Goal: Task Accomplishment & Management: Manage account settings

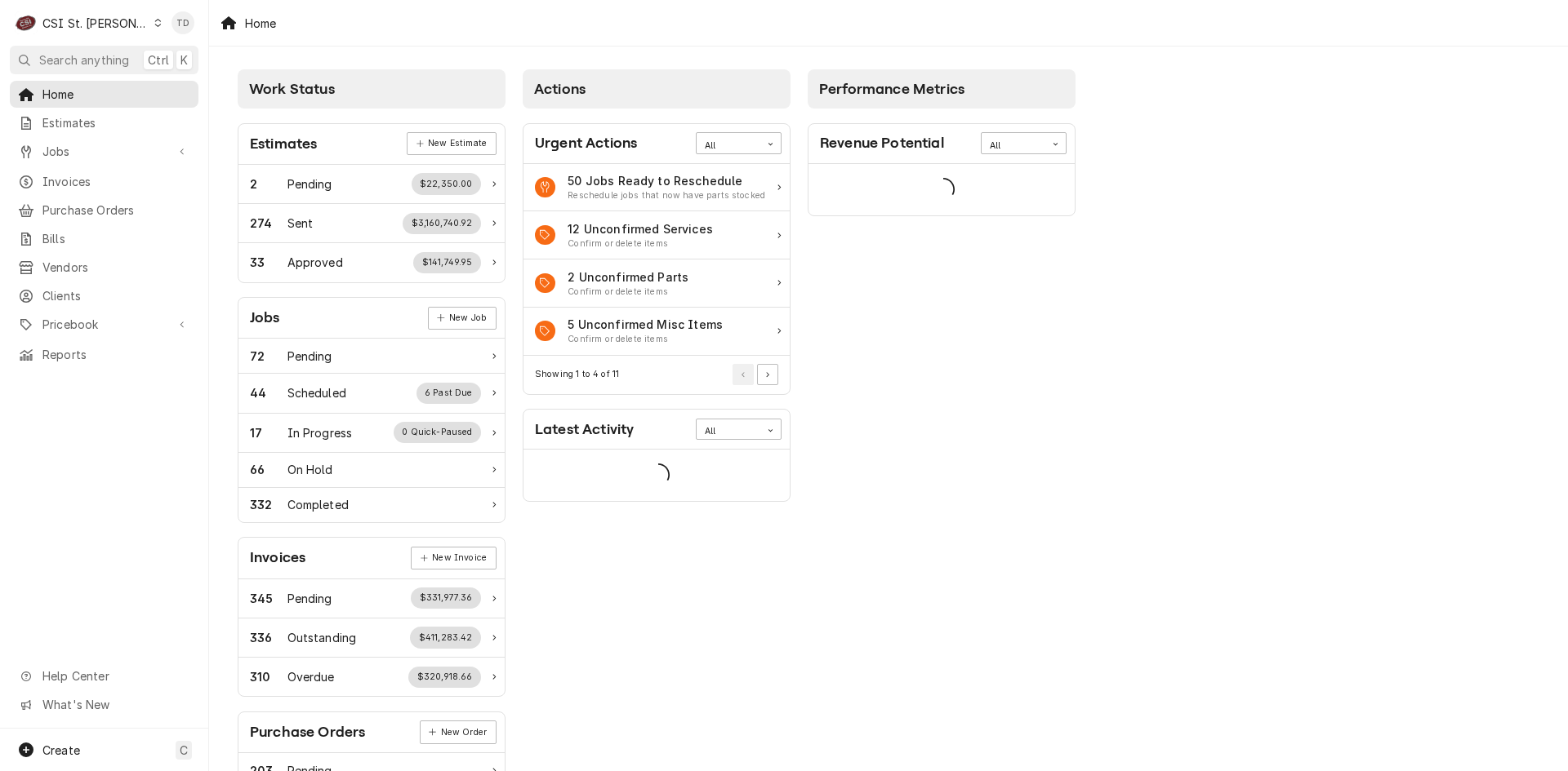
click at [171, 189] on div "Home Estimates Jobs Jobs Job Series Invoices Purchase Orders Bills Vendors Clie…" at bounding box center [104, 225] width 208 height 287
click at [173, 178] on span "Invoices" at bounding box center [117, 182] width 148 height 17
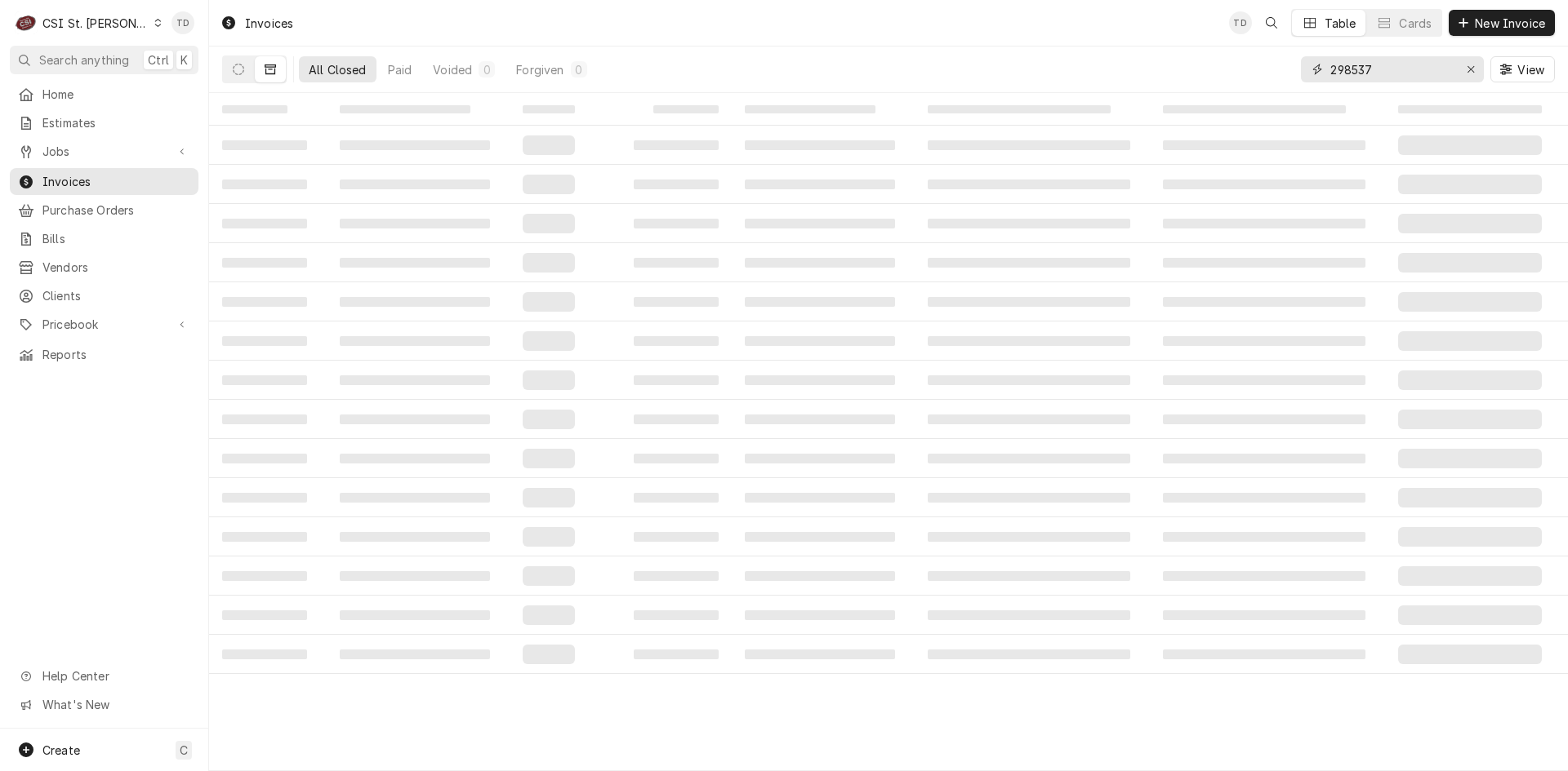
click at [1368, 63] on input "298537" at bounding box center [1391, 70] width 123 height 26
type input "400347"
click at [246, 71] on button "Dynamic Content Wrapper" at bounding box center [239, 70] width 31 height 26
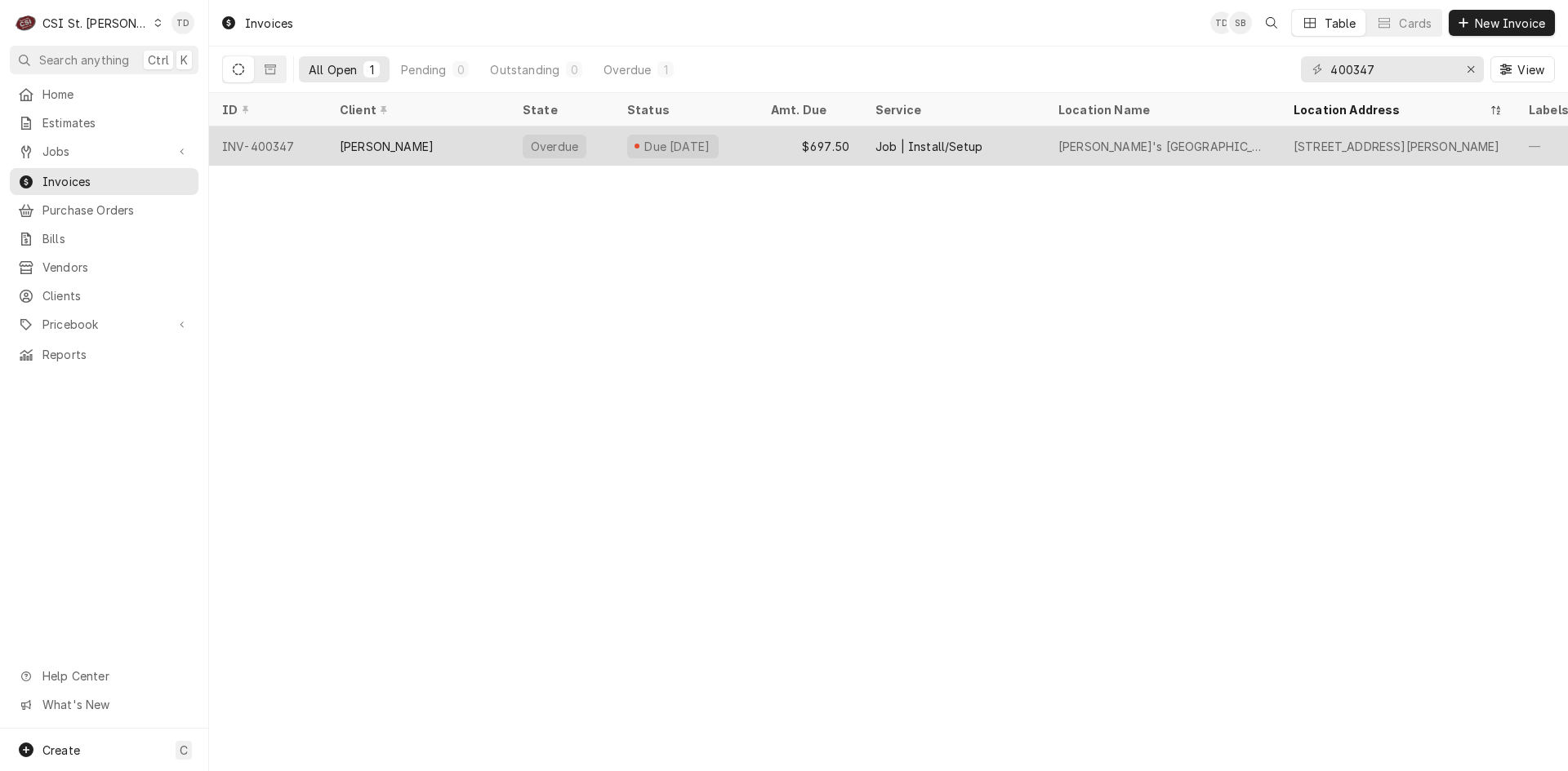
click at [818, 144] on div "$697.50" at bounding box center [810, 145] width 105 height 39
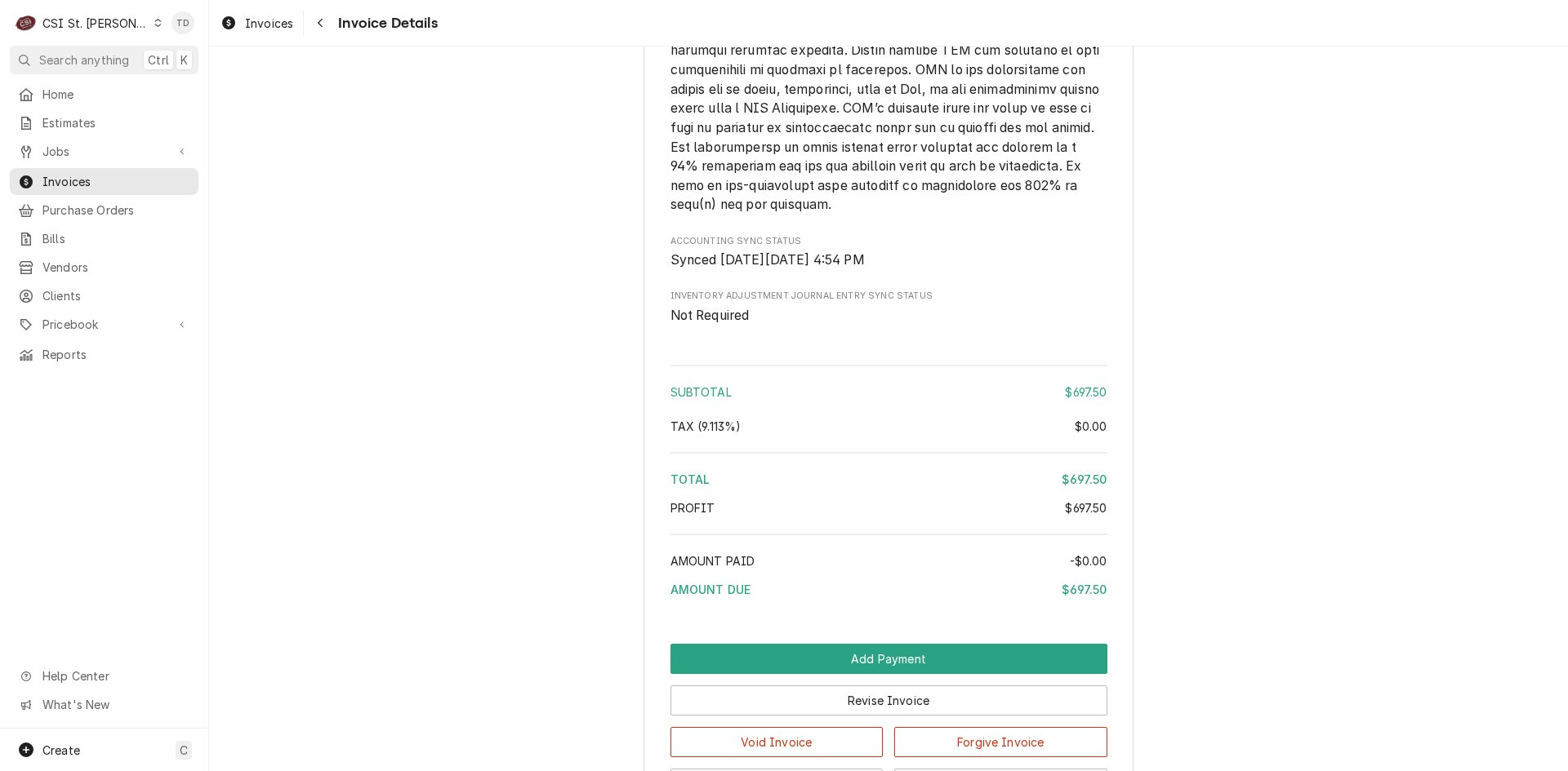
scroll to position [2518, 0]
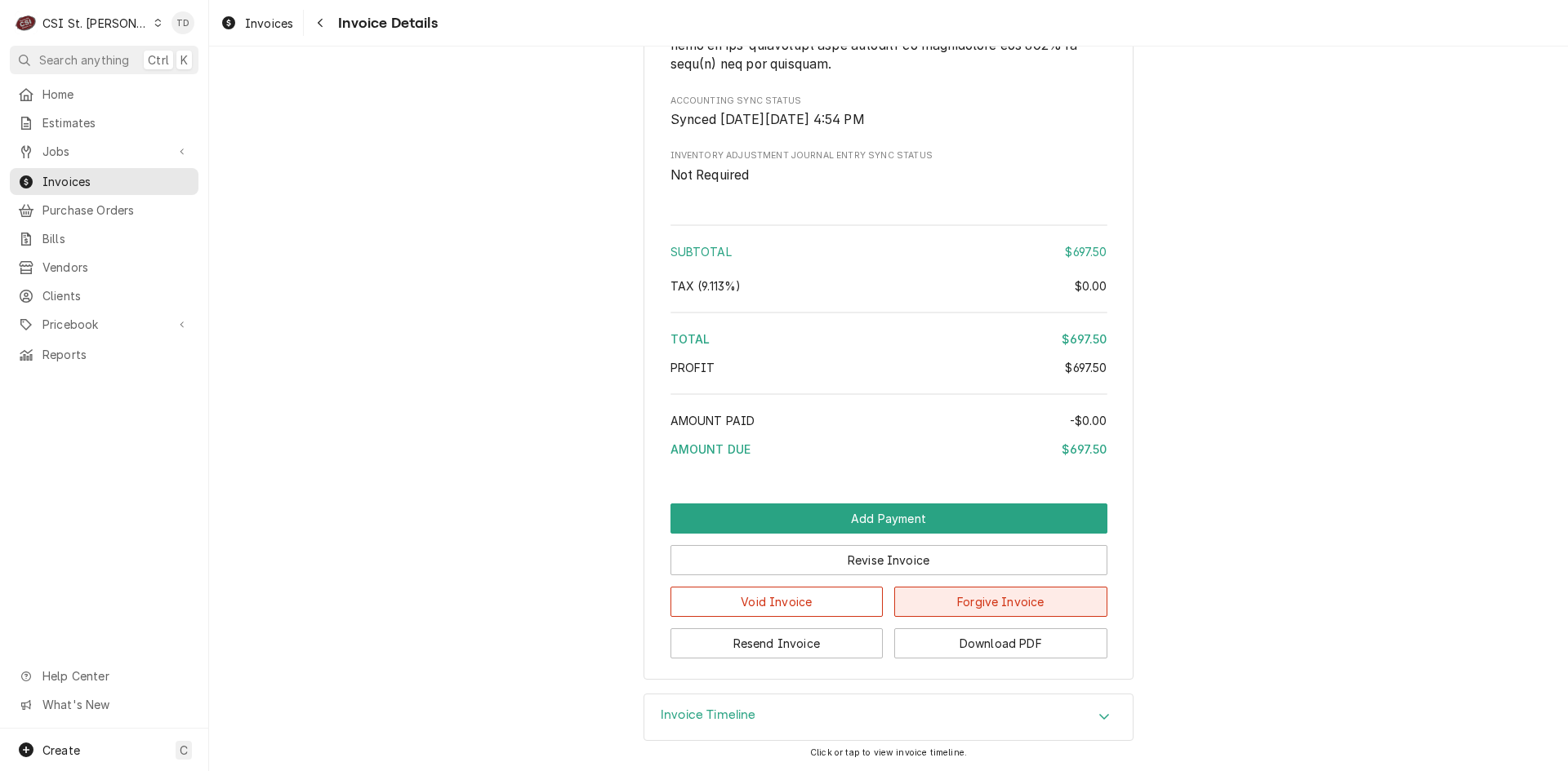
click at [927, 604] on button "Forgive Invoice" at bounding box center [1001, 602] width 214 height 30
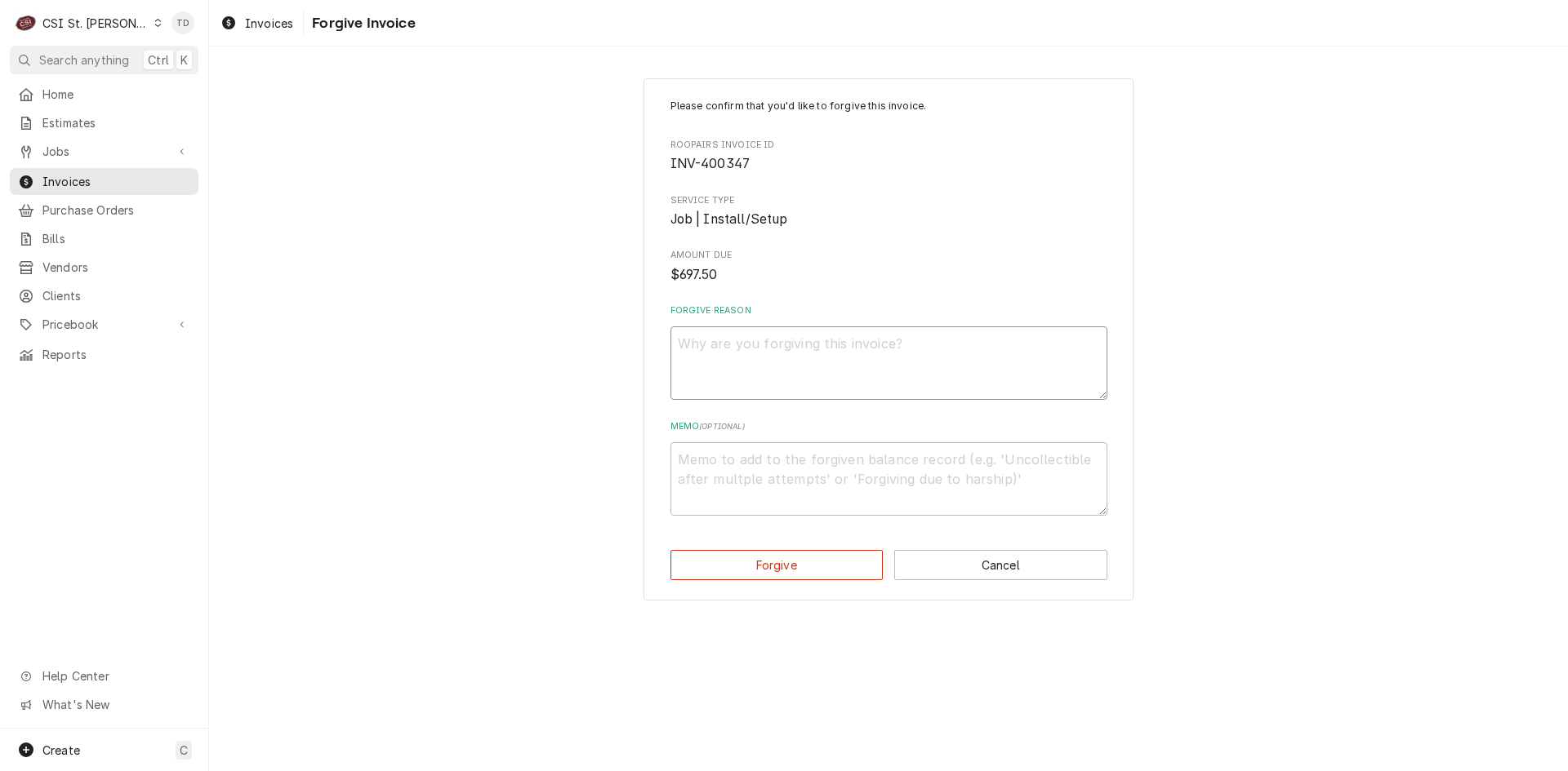
click at [764, 375] on textarea "Forgive Reason" at bounding box center [888, 363] width 437 height 73
type textarea "x"
type textarea "c"
type textarea "x"
type textarea "cr"
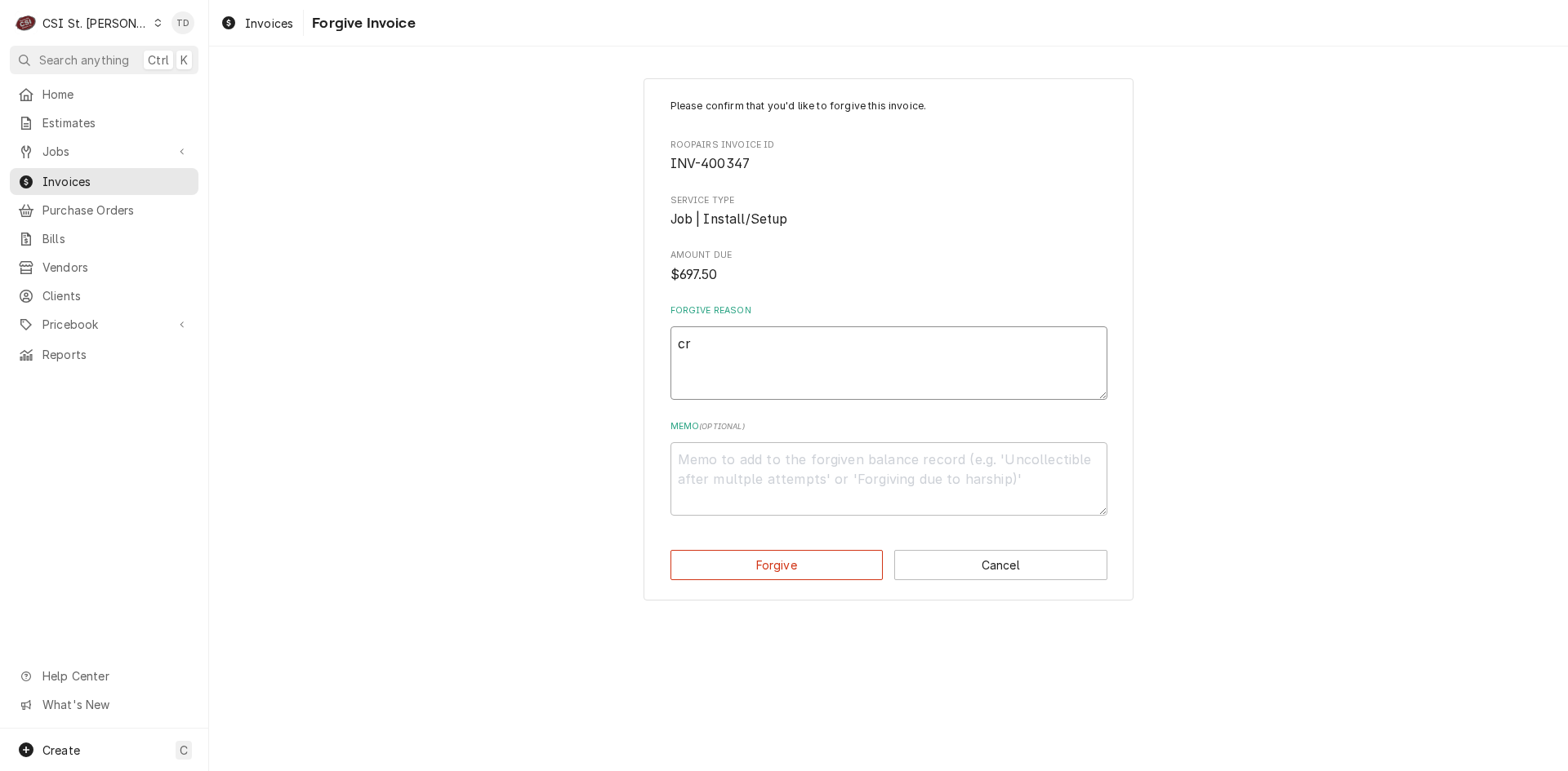
type textarea "x"
type textarea "cre"
type textarea "x"
type textarea "cred"
type textarea "x"
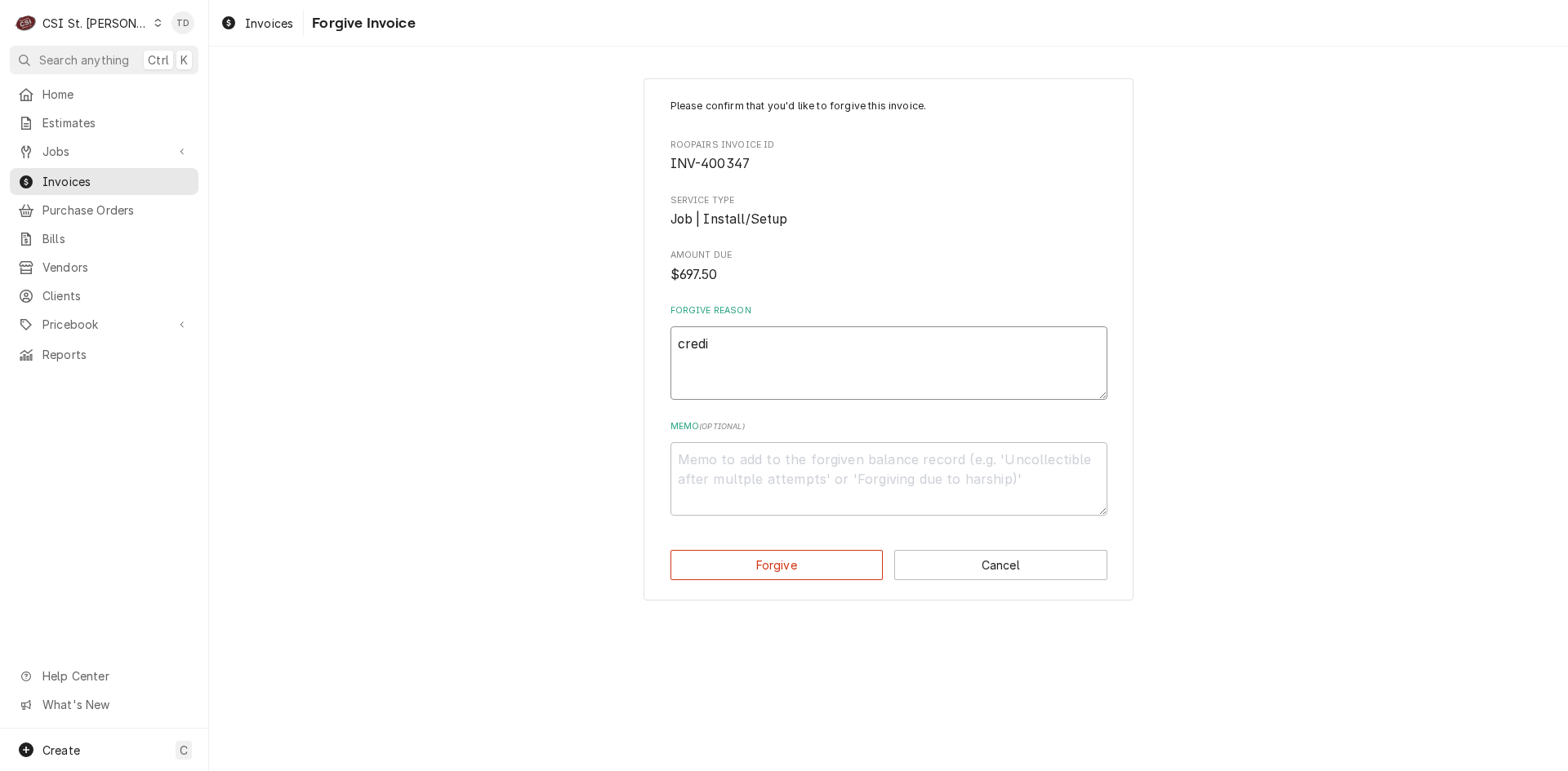
type textarea "credit"
type textarea "x"
type textarea "credit"
type textarea "x"
type textarea "credit -"
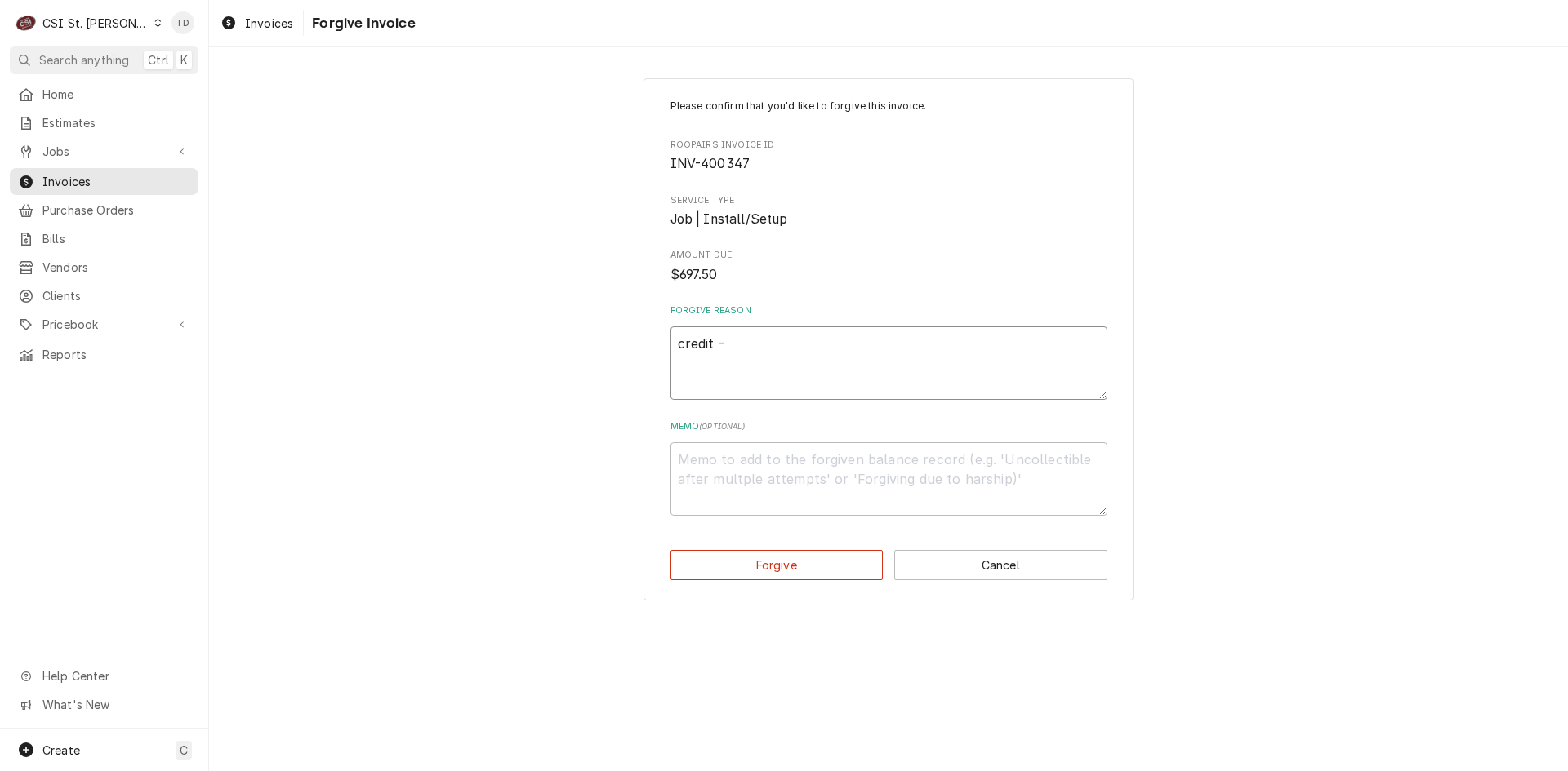
type textarea "x"
type textarea "credit -"
type textarea "x"
type textarea "credit - t"
type textarea "x"
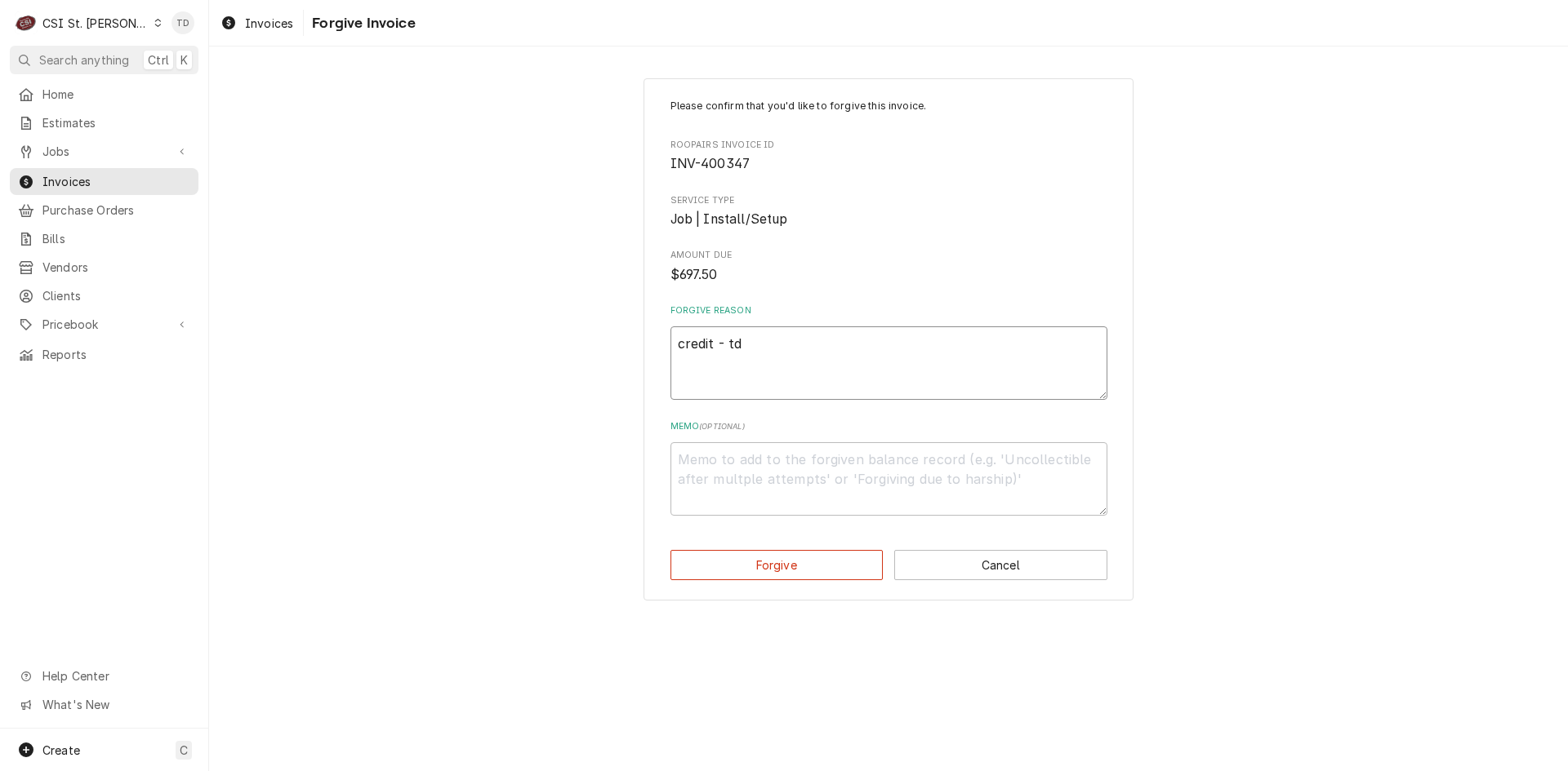
type textarea "credit - td"
type textarea "x"
type textarea "c"
type textarea "x"
type textarea "cr"
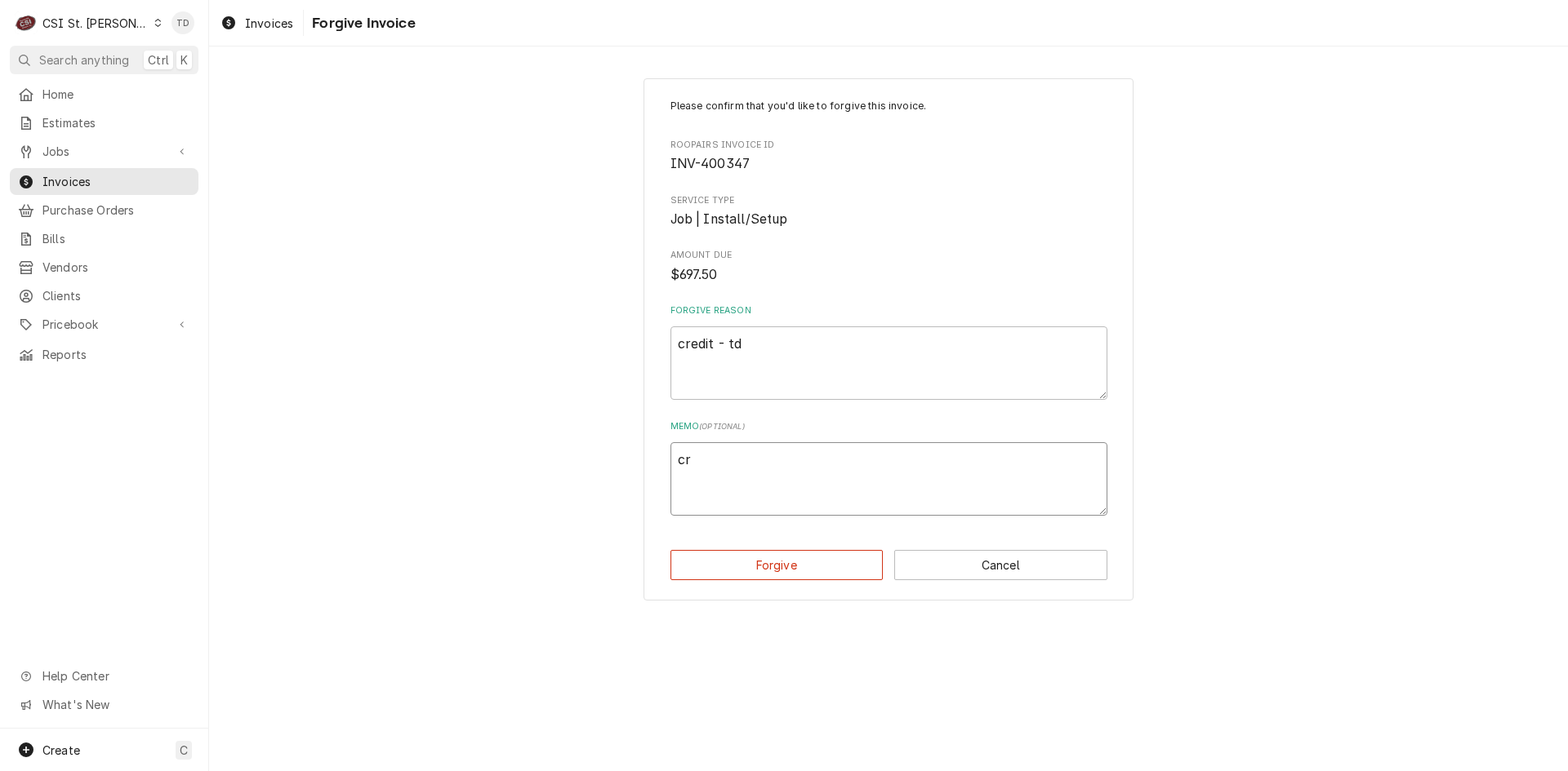
type textarea "x"
type textarea "cre"
type textarea "x"
type textarea "cred"
type textarea "x"
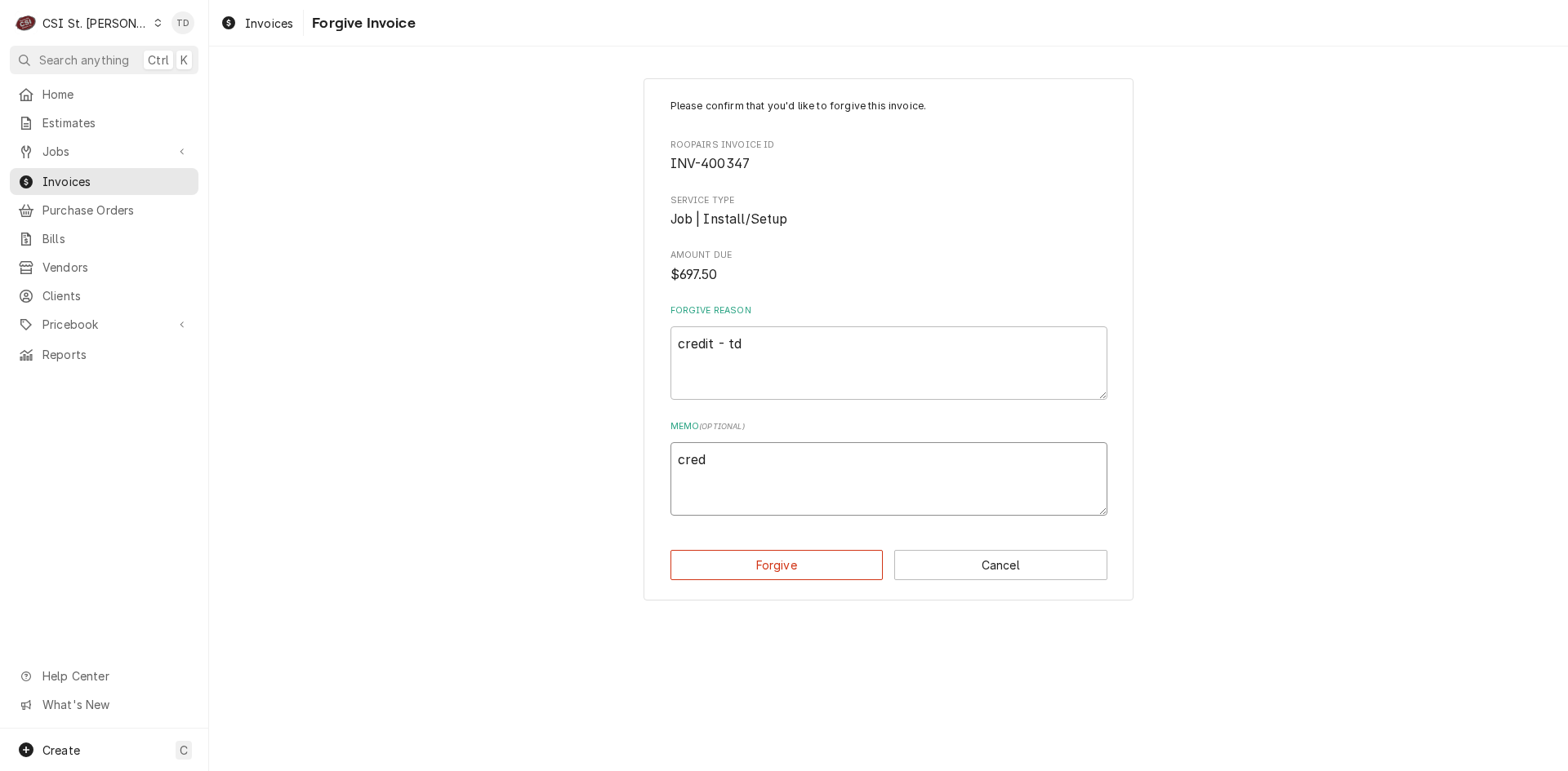
type textarea "credi"
type textarea "x"
type textarea "credit"
type textarea "x"
type textarea "credit"
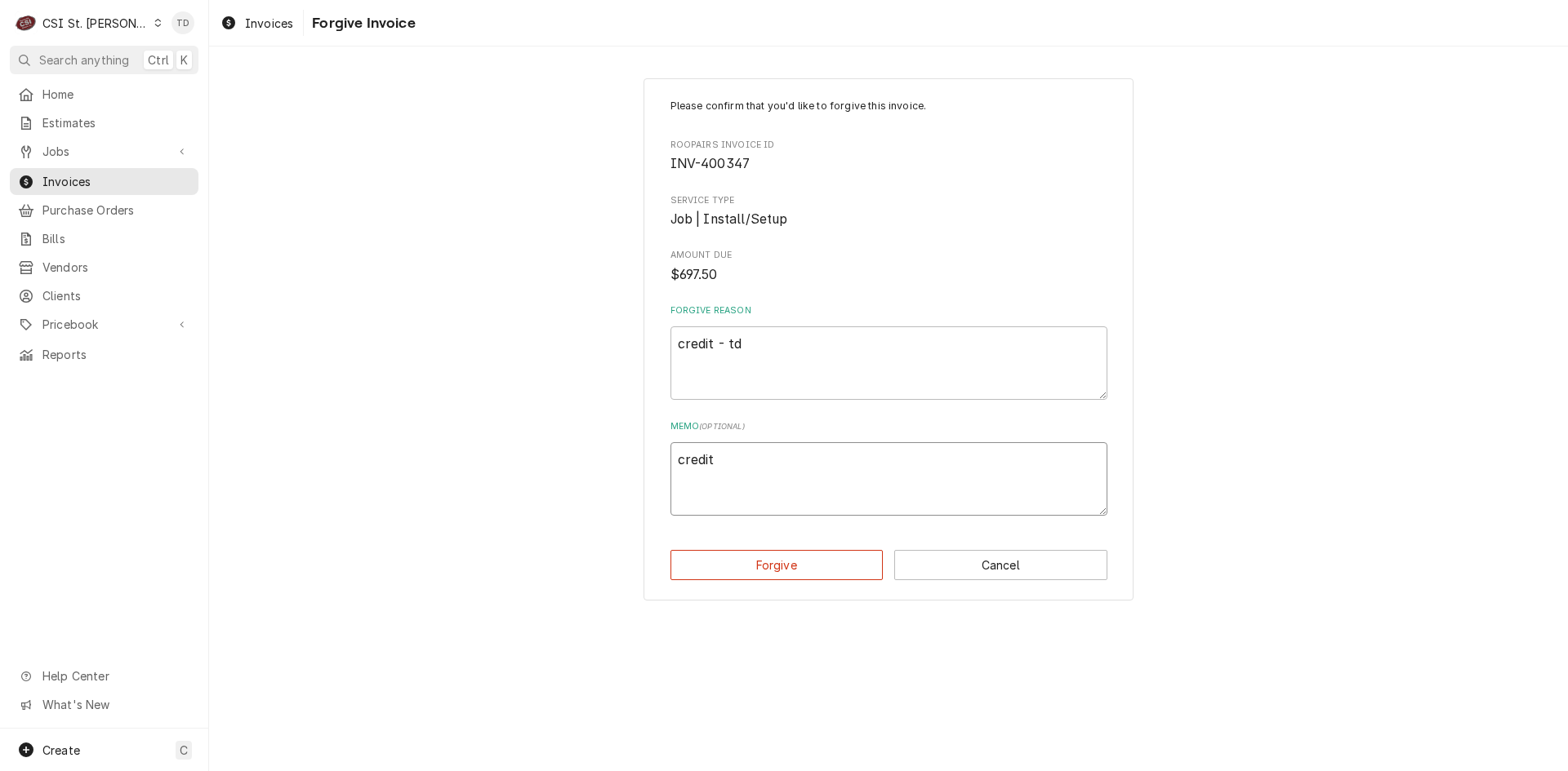
type textarea "x"
type textarea "credit -"
type textarea "x"
type textarea "credit -"
type textarea "x"
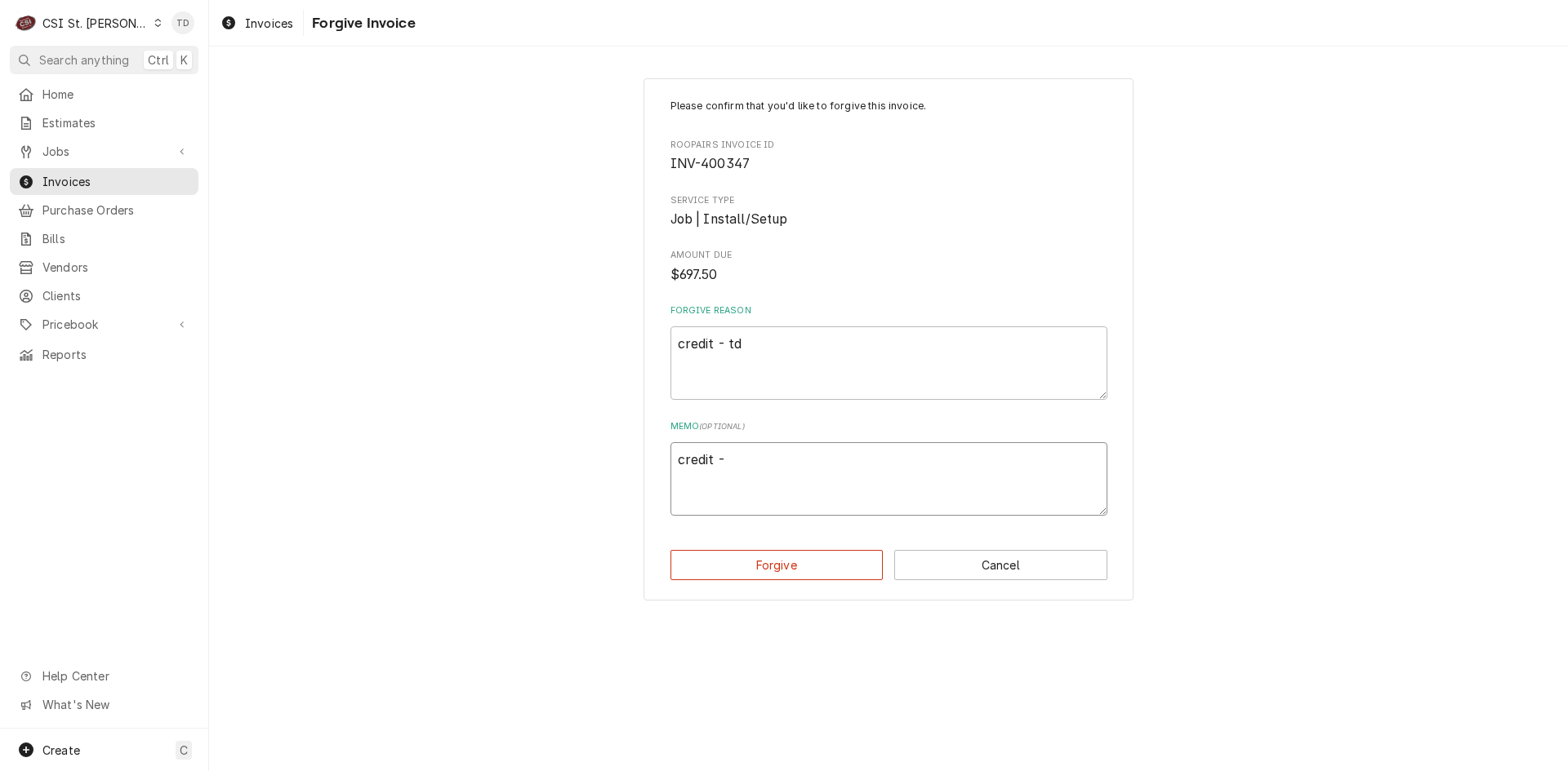
type textarea "credit - t"
type textarea "x"
type textarea "credit - td"
click at [785, 566] on button "Forgive" at bounding box center [777, 565] width 214 height 30
type textarea "x"
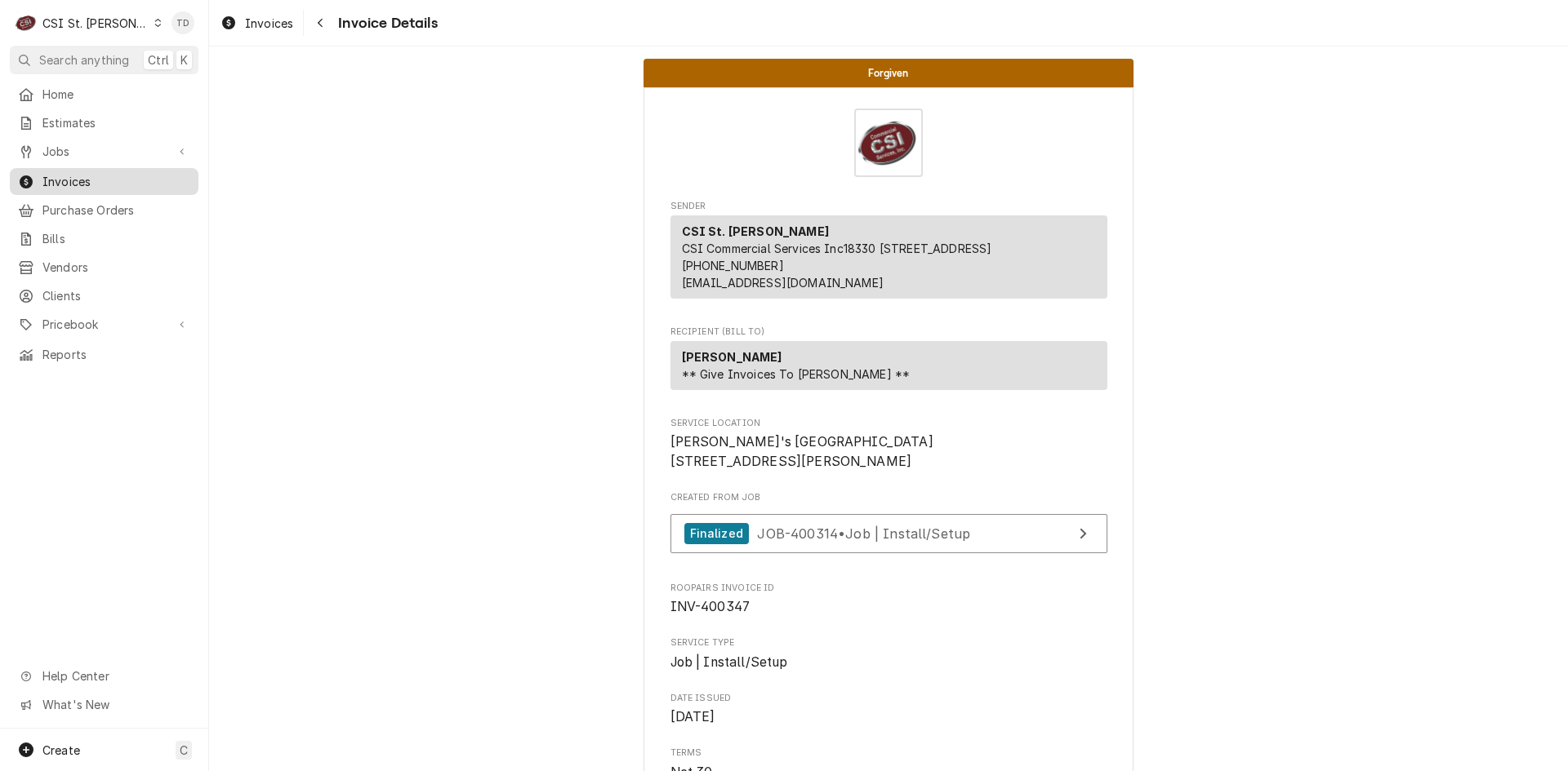
click at [87, 173] on span "Invoices" at bounding box center [117, 182] width 148 height 17
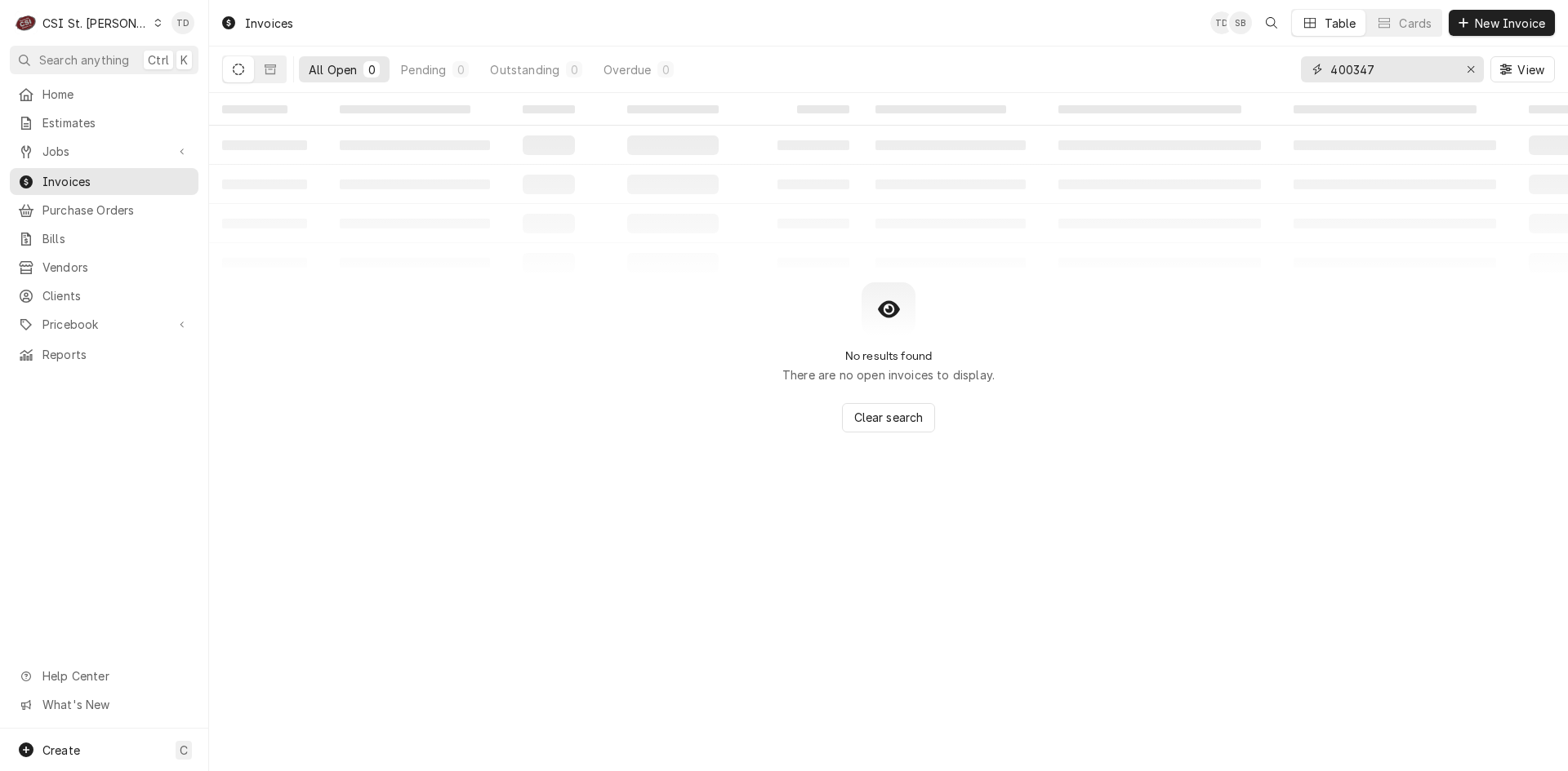
click at [1369, 71] on input "400347" at bounding box center [1391, 70] width 123 height 26
click at [1369, 70] on input "400347" at bounding box center [1391, 70] width 123 height 26
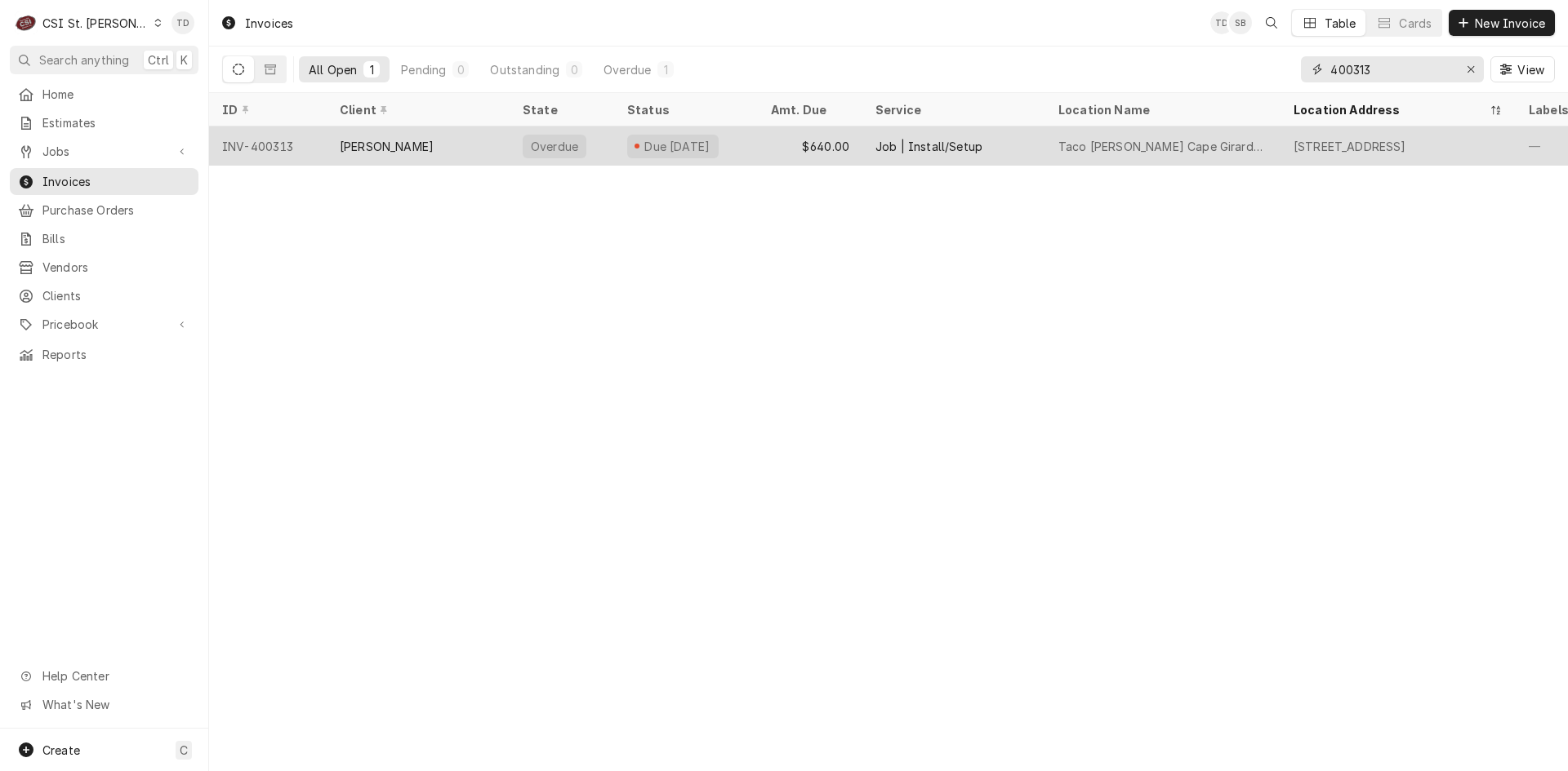
type input "400313"
click at [450, 143] on div "[PERSON_NAME]" at bounding box center [418, 145] width 183 height 39
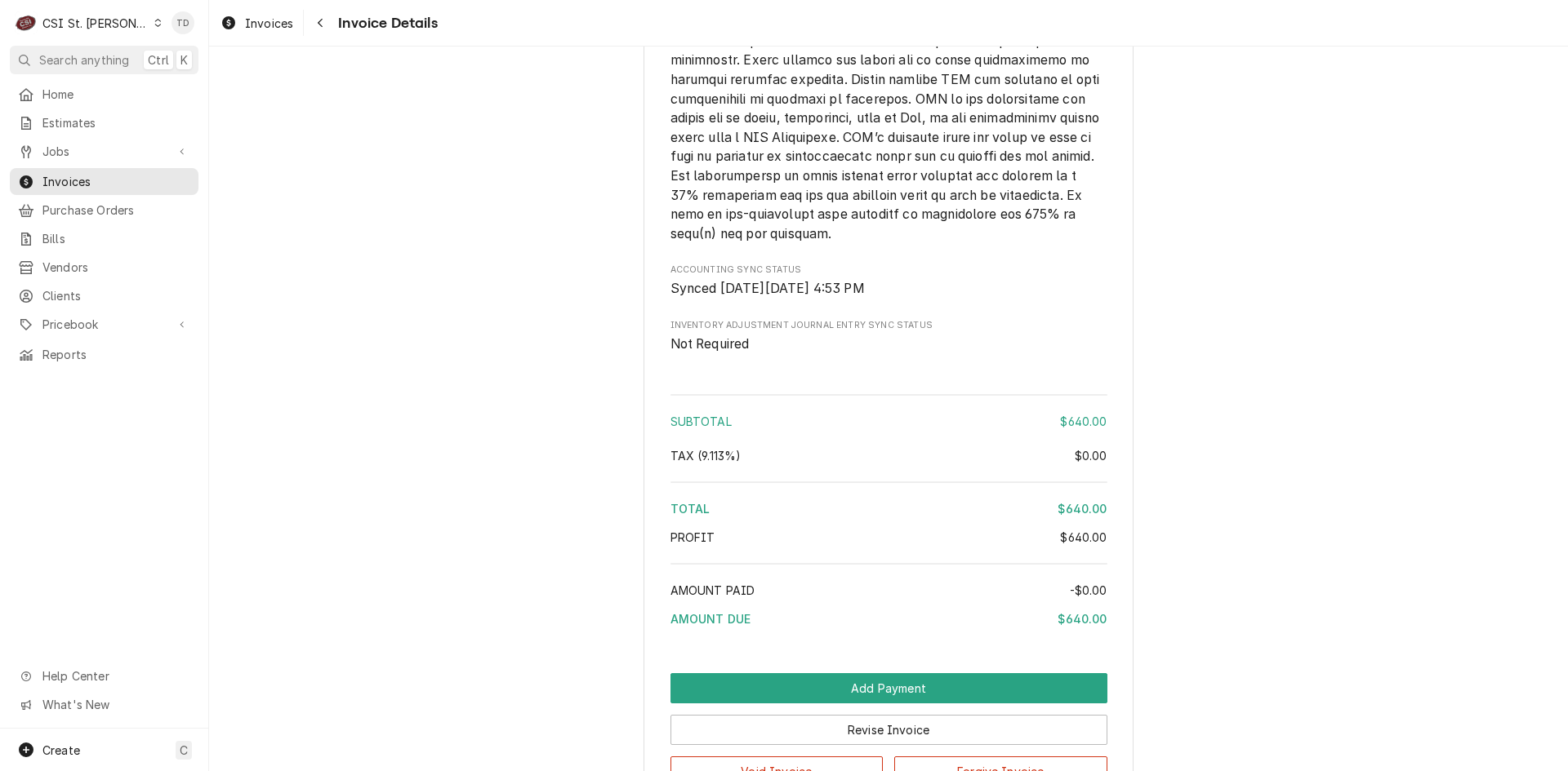
scroll to position [2497, 0]
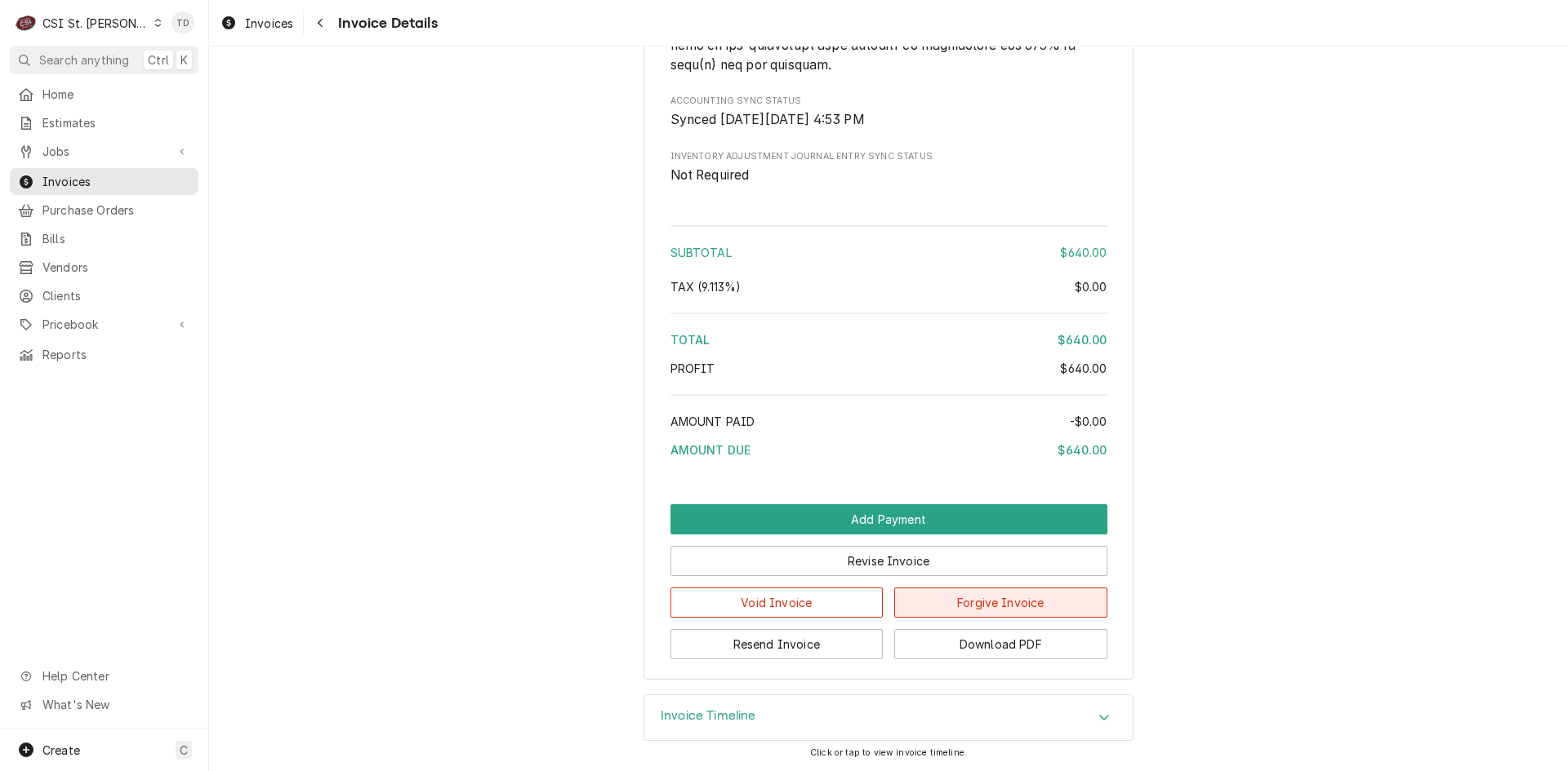
click at [939, 602] on button "Forgive Invoice" at bounding box center [1001, 603] width 214 height 30
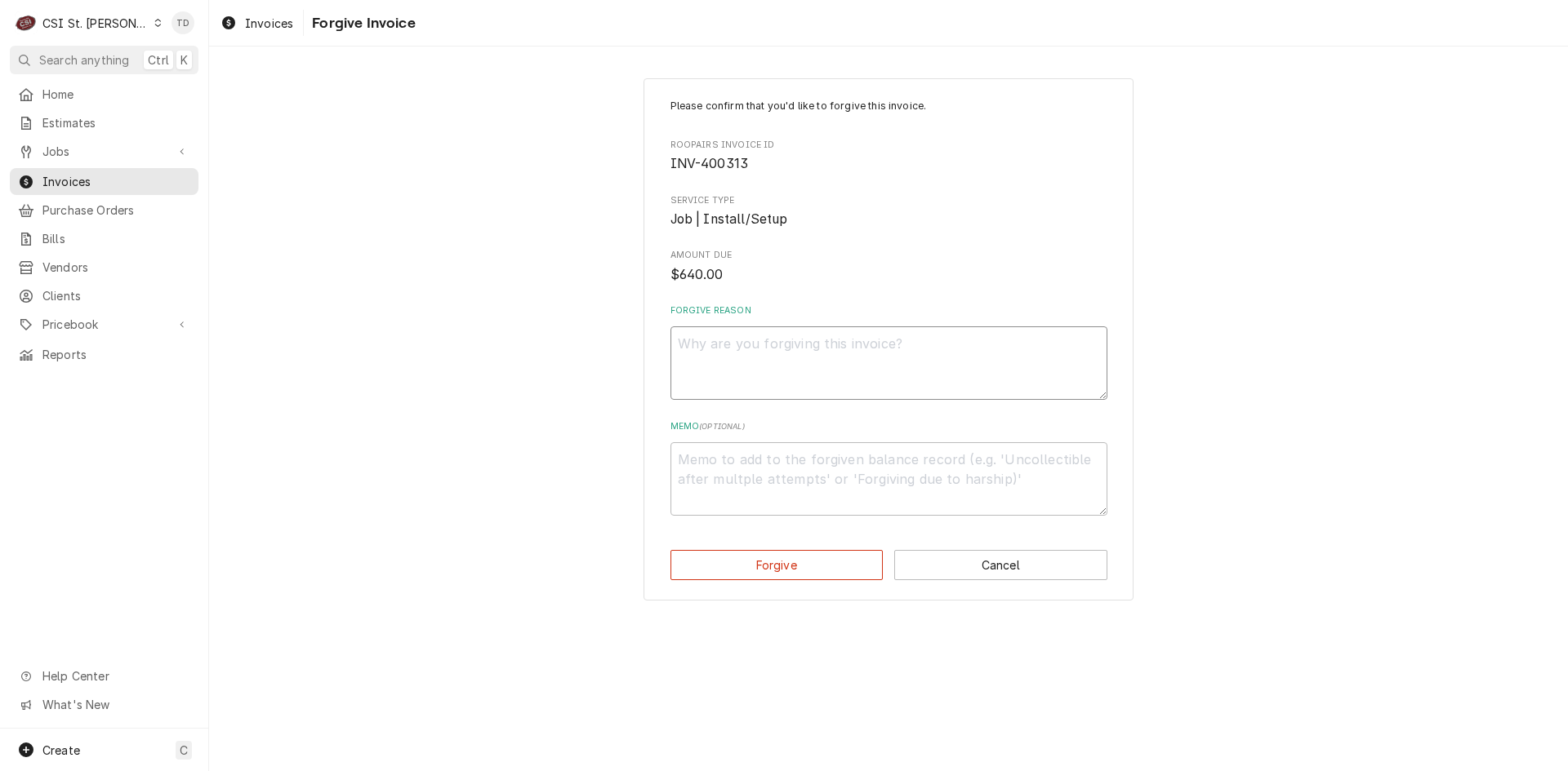
click at [755, 352] on textarea "Forgive Reason" at bounding box center [888, 363] width 437 height 73
type textarea "x"
type textarea "c"
type textarea "x"
type textarea "cr"
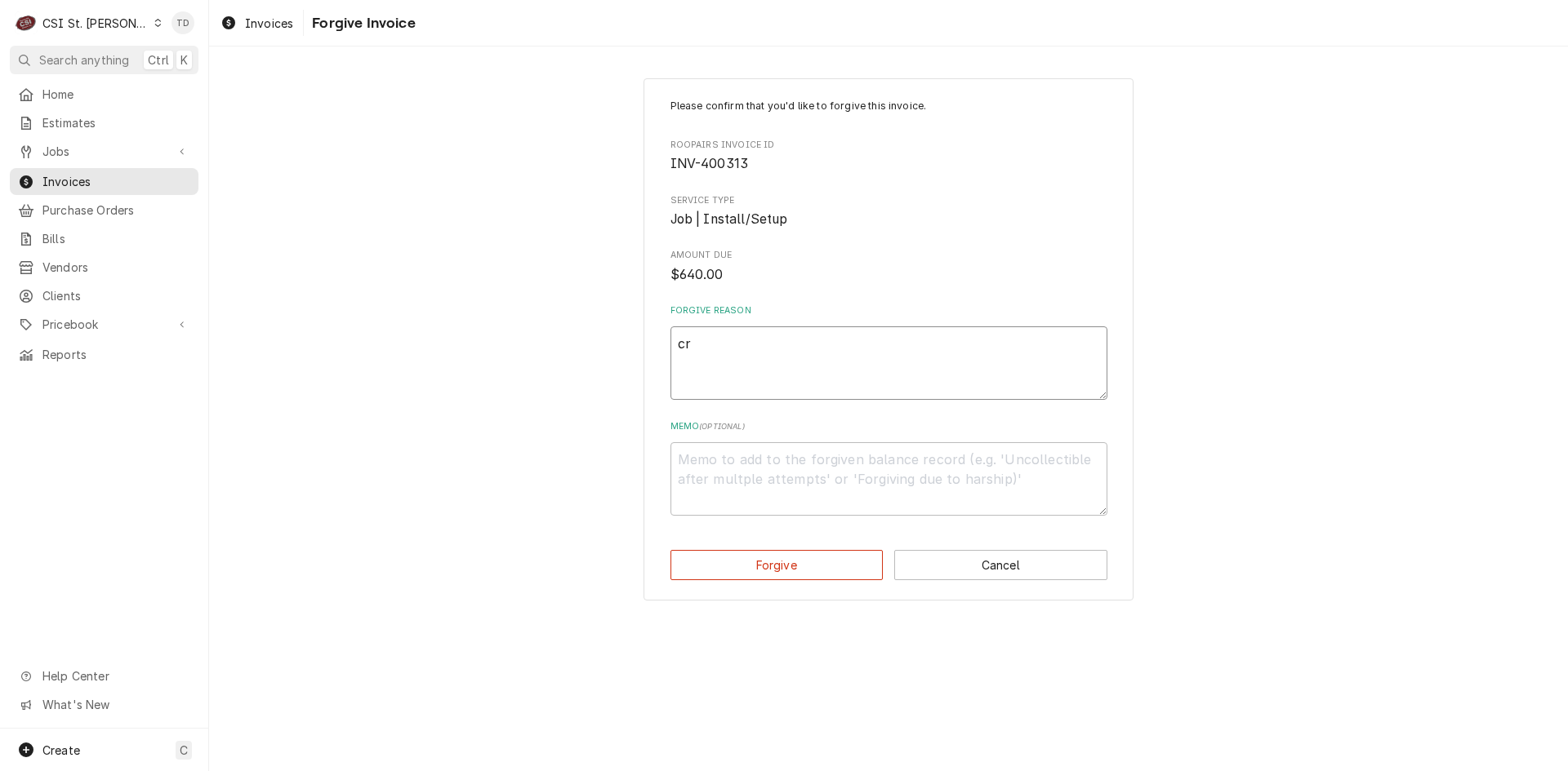
type textarea "x"
type textarea "cre"
type textarea "x"
type textarea "cred"
type textarea "x"
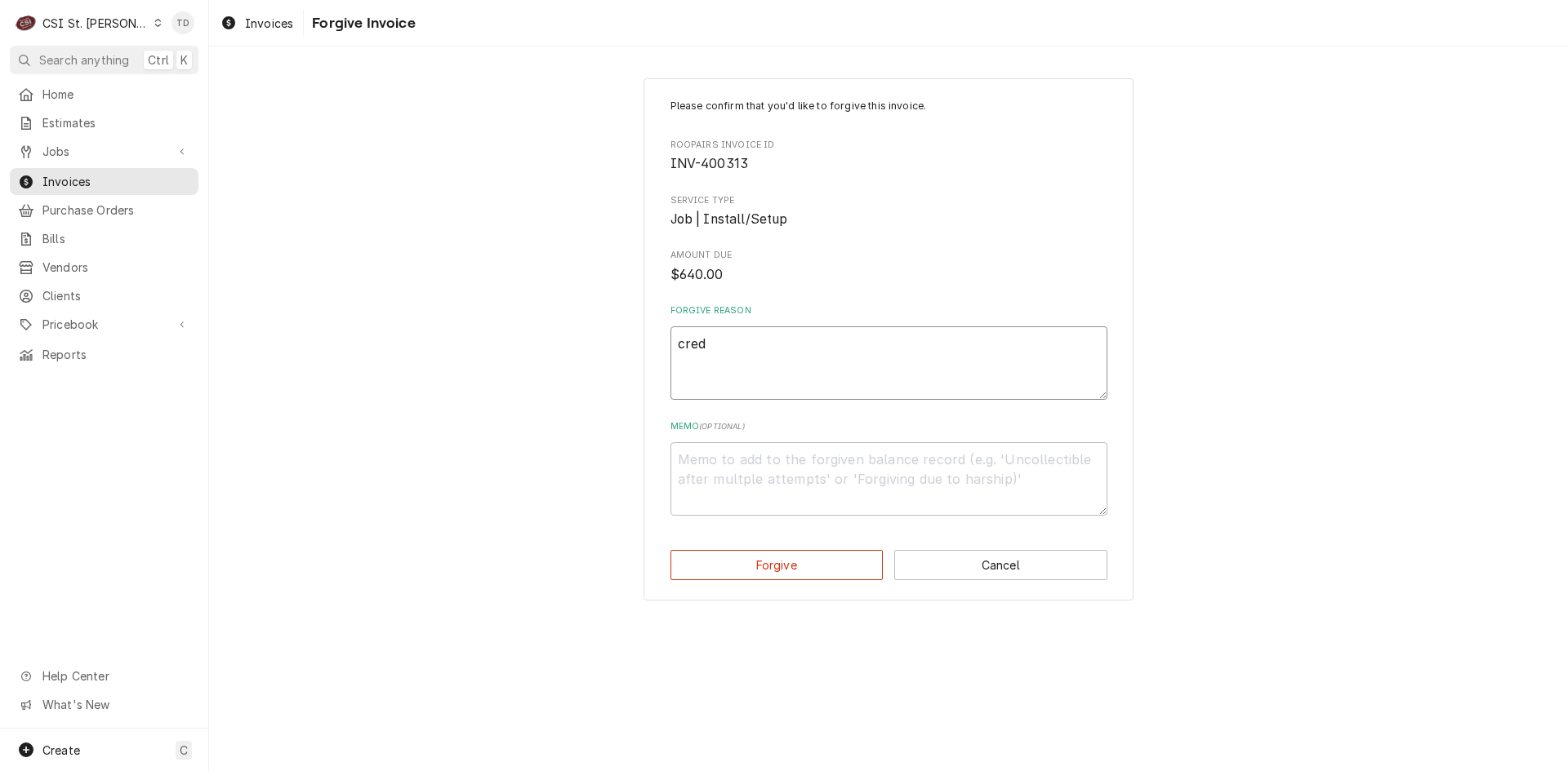
type textarea "credi"
type textarea "x"
type textarea "credit"
type textarea "x"
type textarea "credit"
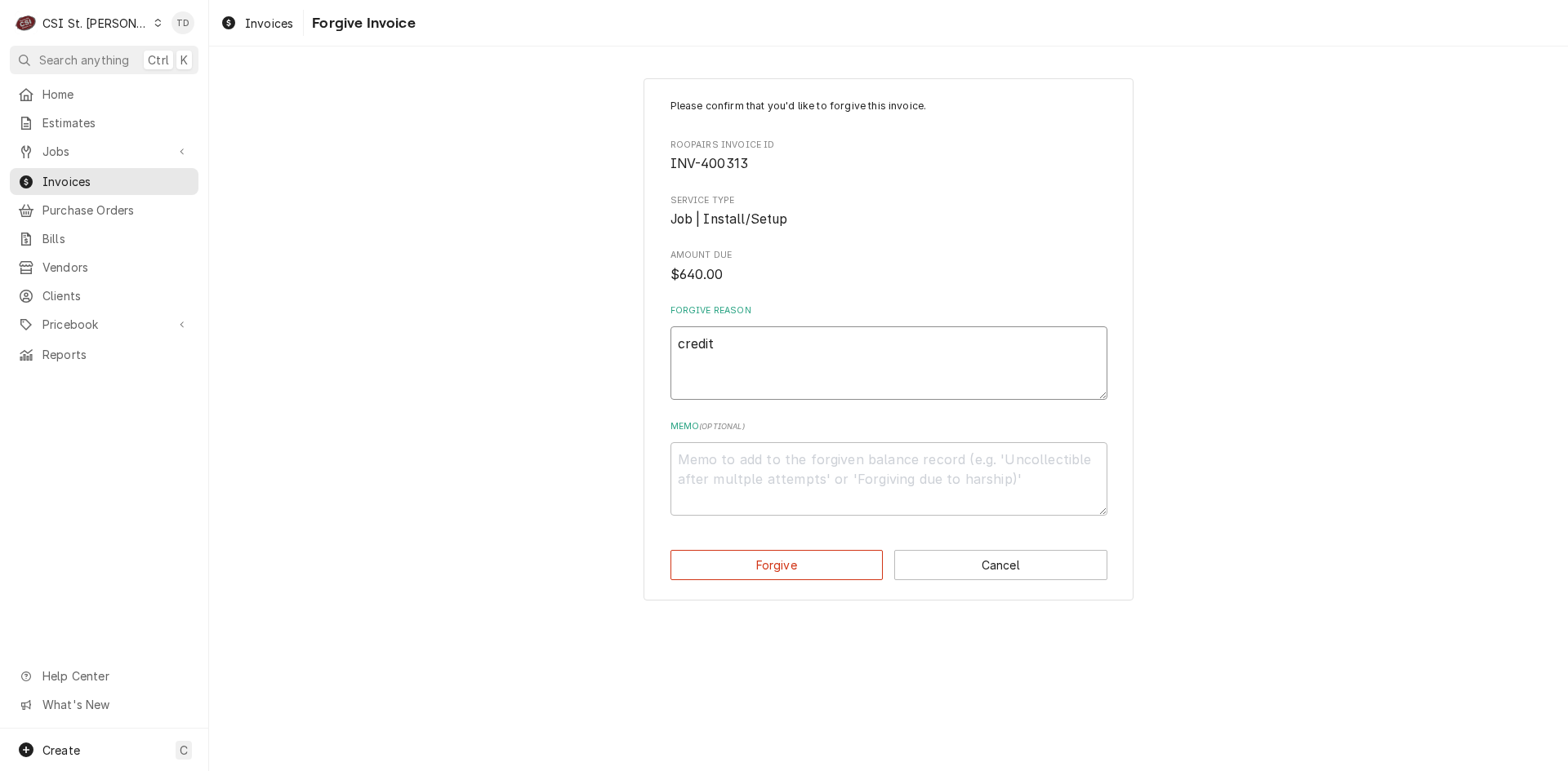
type textarea "x"
type textarea "credit -"
type textarea "x"
type textarea "credit -"
type textarea "x"
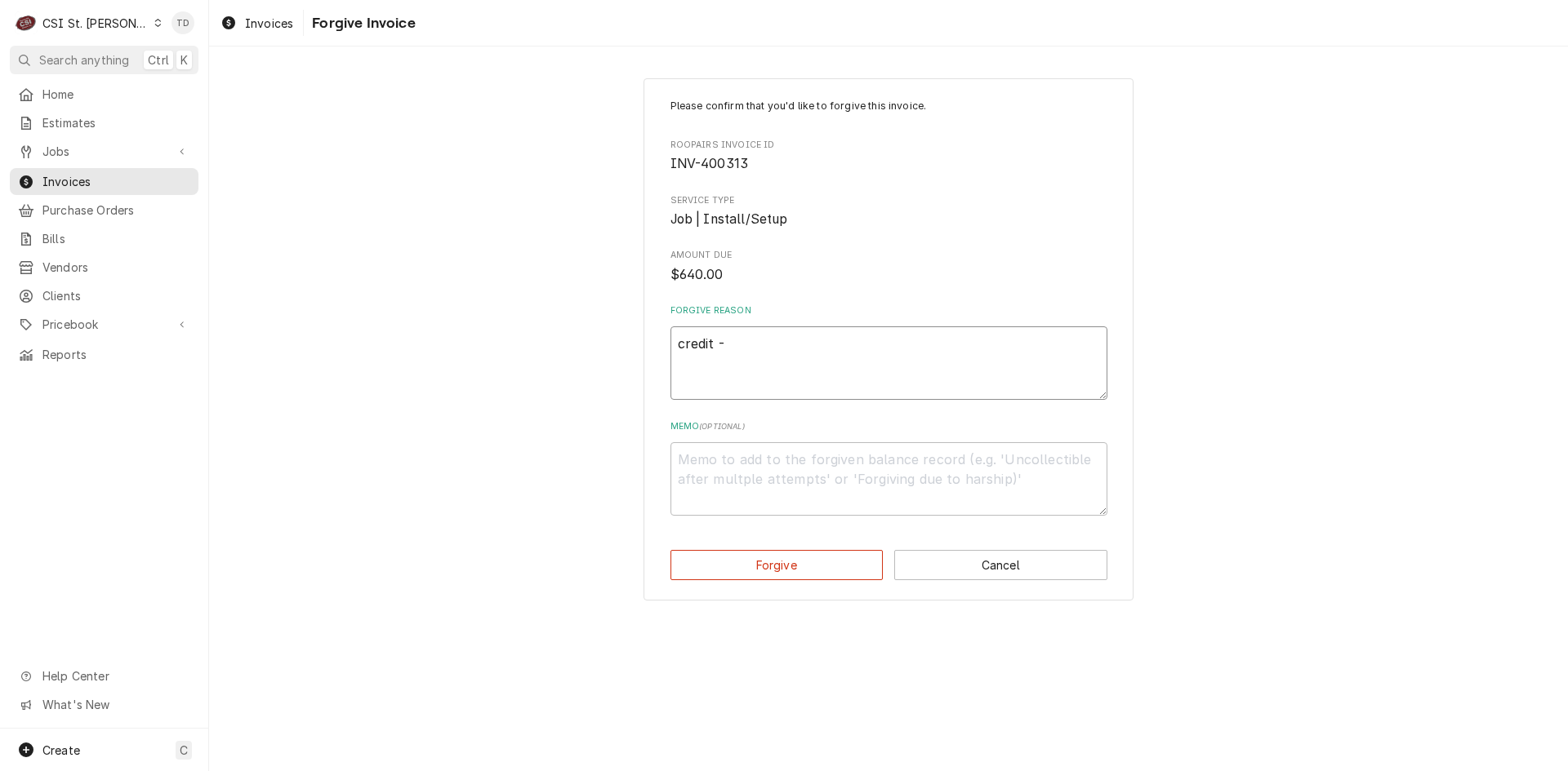
type textarea "credit - t"
type textarea "x"
type textarea "credit - td"
type textarea "x"
type textarea "c"
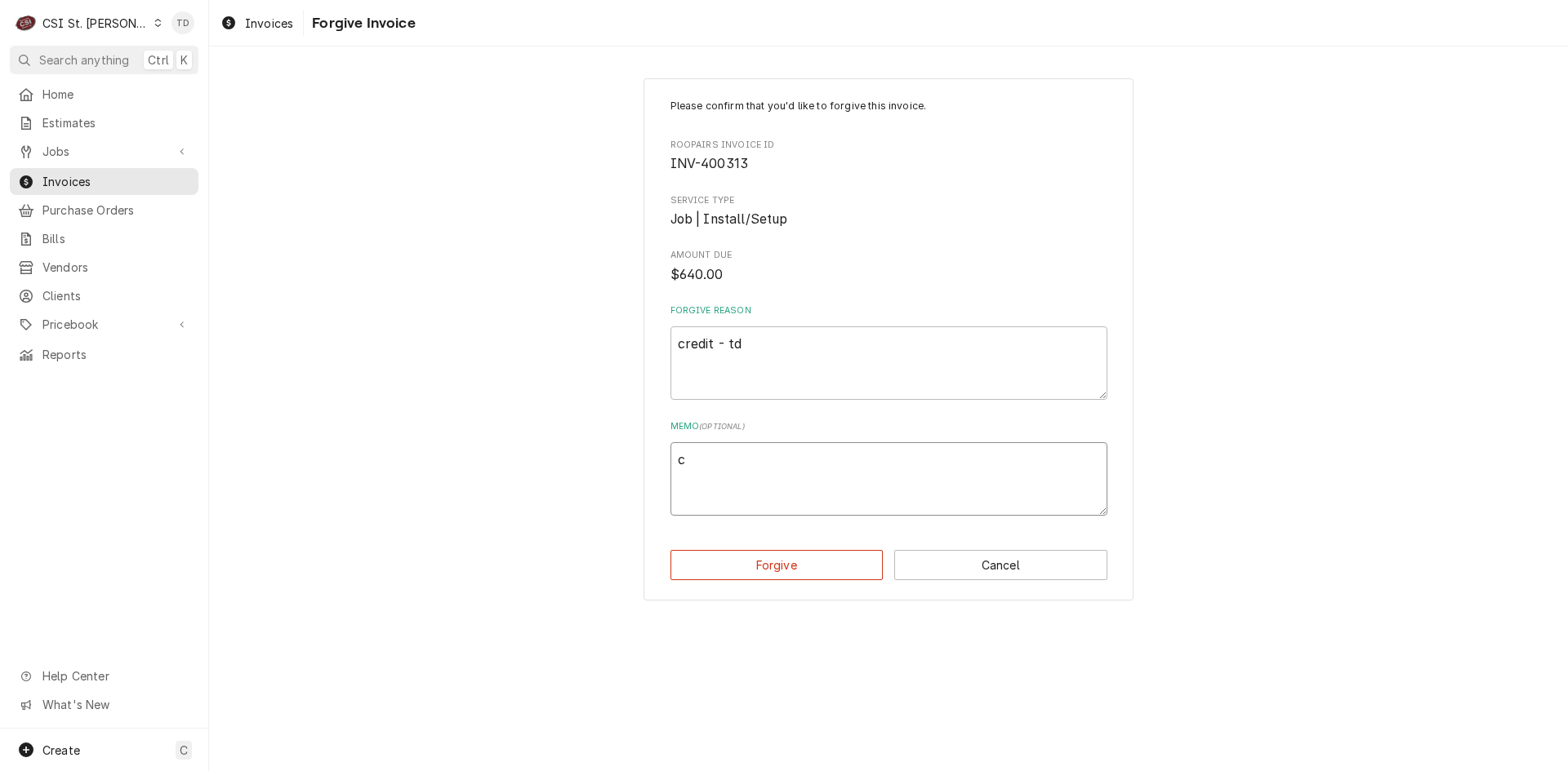
type textarea "x"
type textarea "cr"
type textarea "x"
type textarea "cre"
type textarea "x"
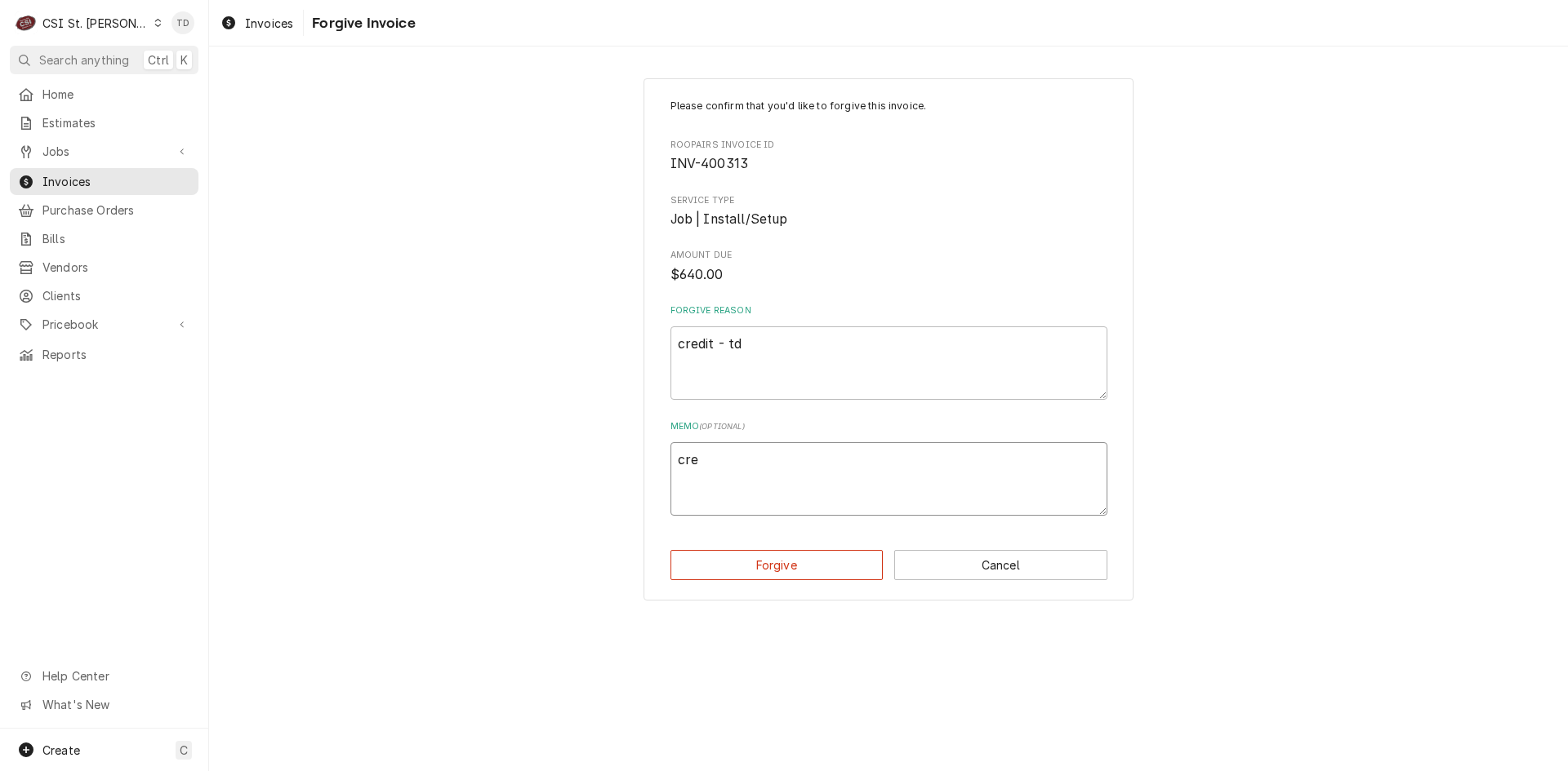
type textarea "cred"
type textarea "x"
type textarea "credi"
type textarea "x"
type textarea "credit"
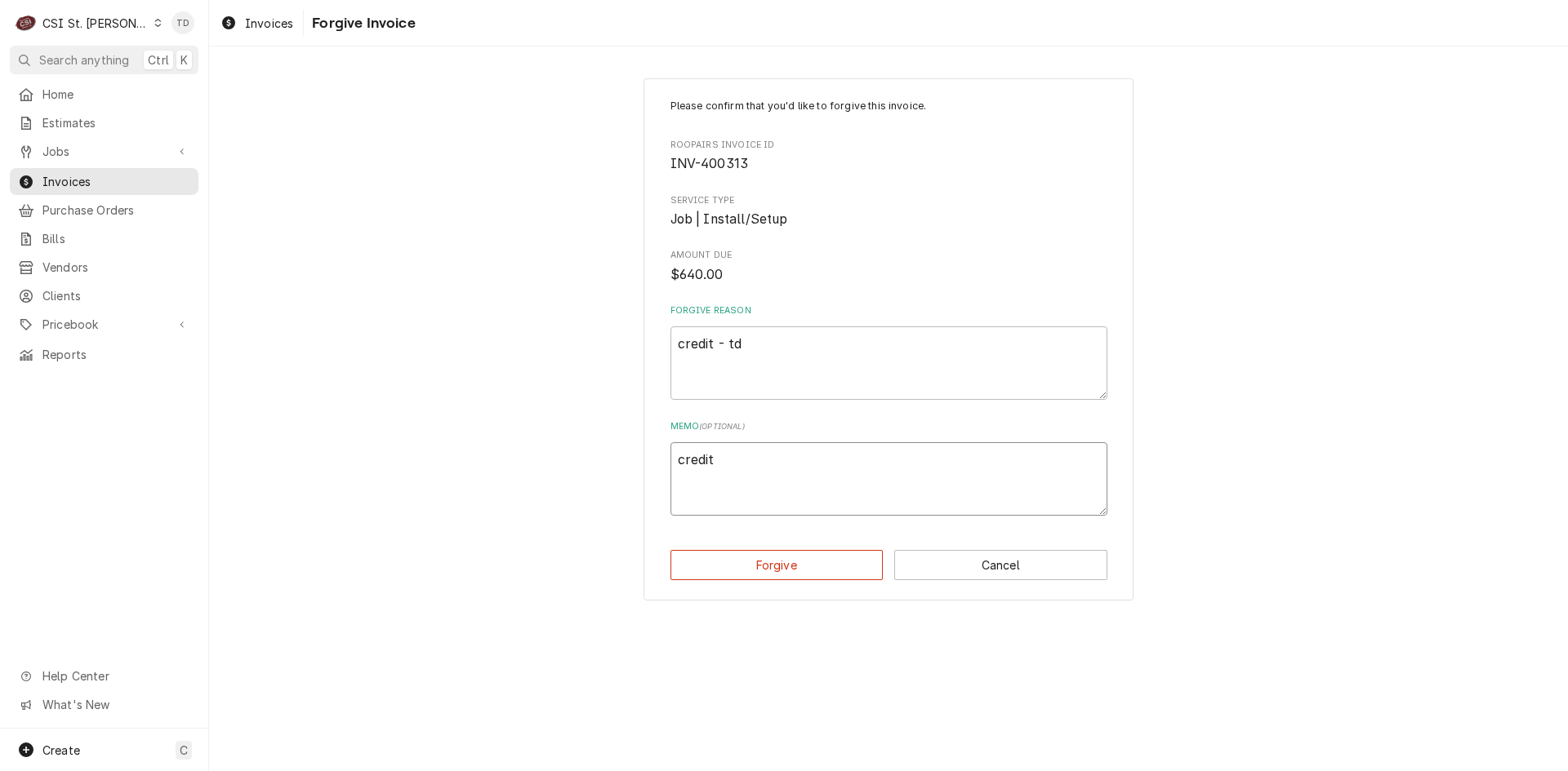
type textarea "x"
type textarea "credit"
type textarea "x"
type textarea "credit -"
type textarea "x"
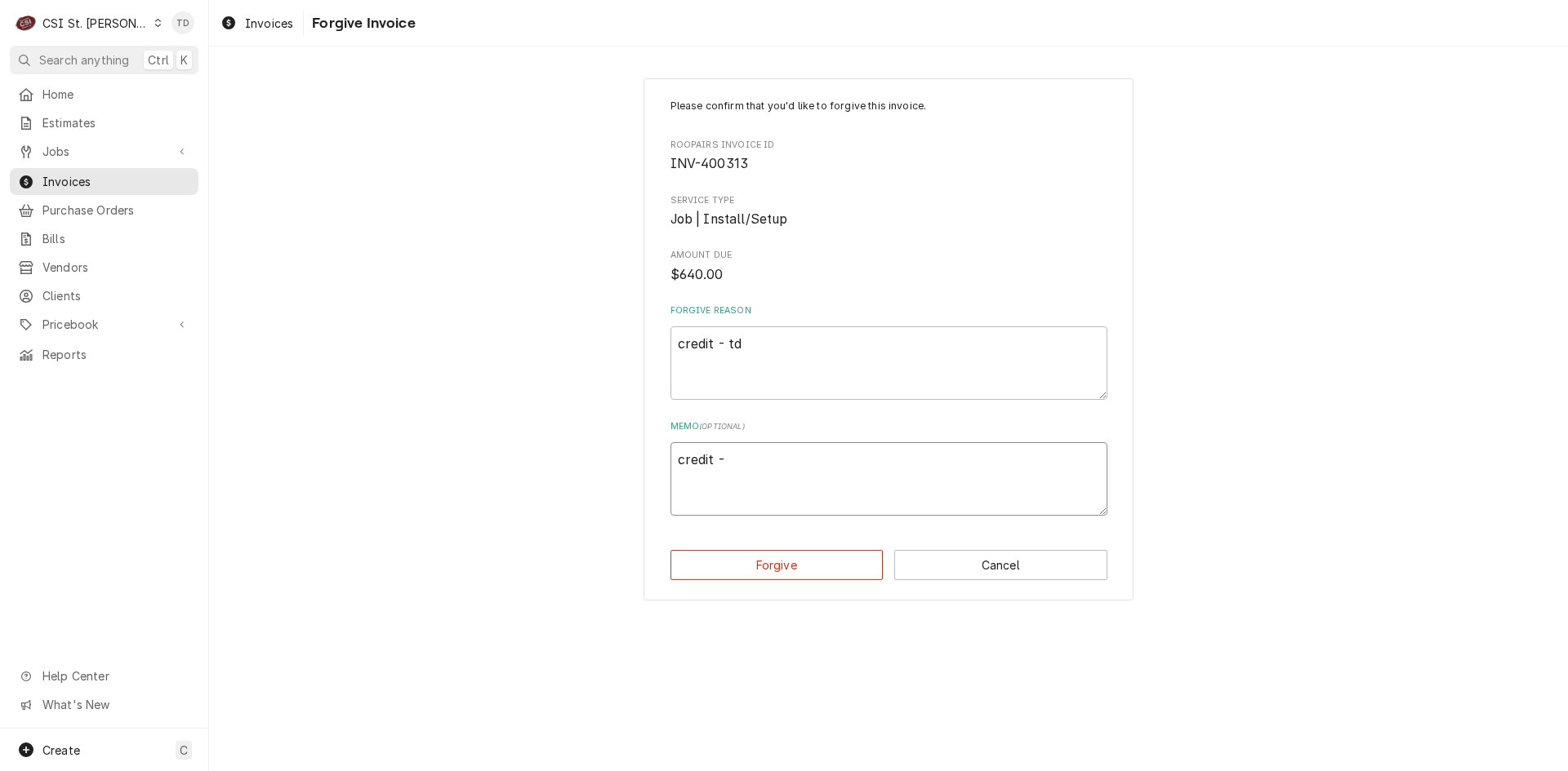
type textarea "credit -"
type textarea "x"
type textarea "credit - t"
type textarea "x"
type textarea "credit - td"
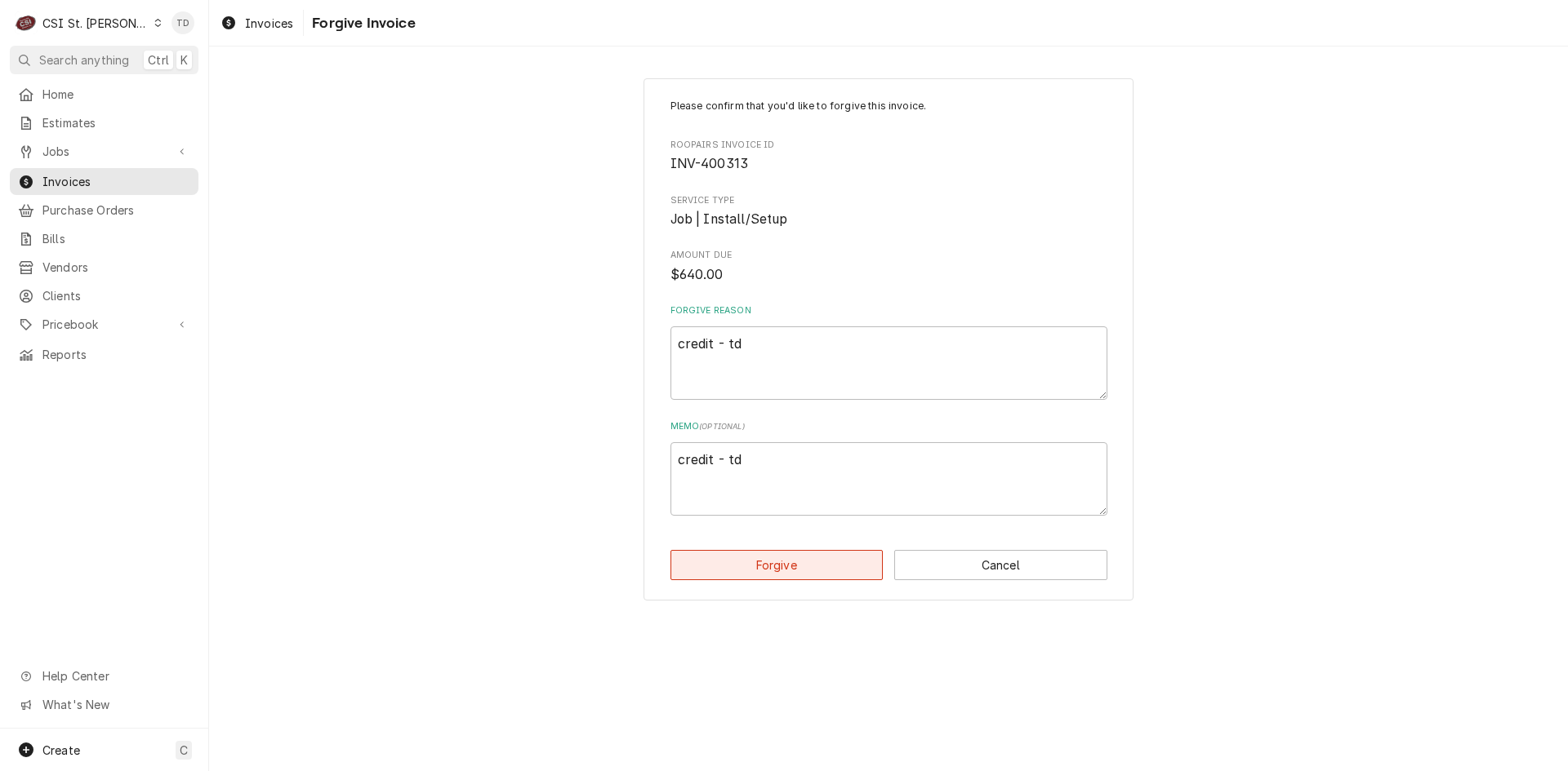
click at [777, 559] on button "Forgive" at bounding box center [777, 565] width 214 height 30
type textarea "x"
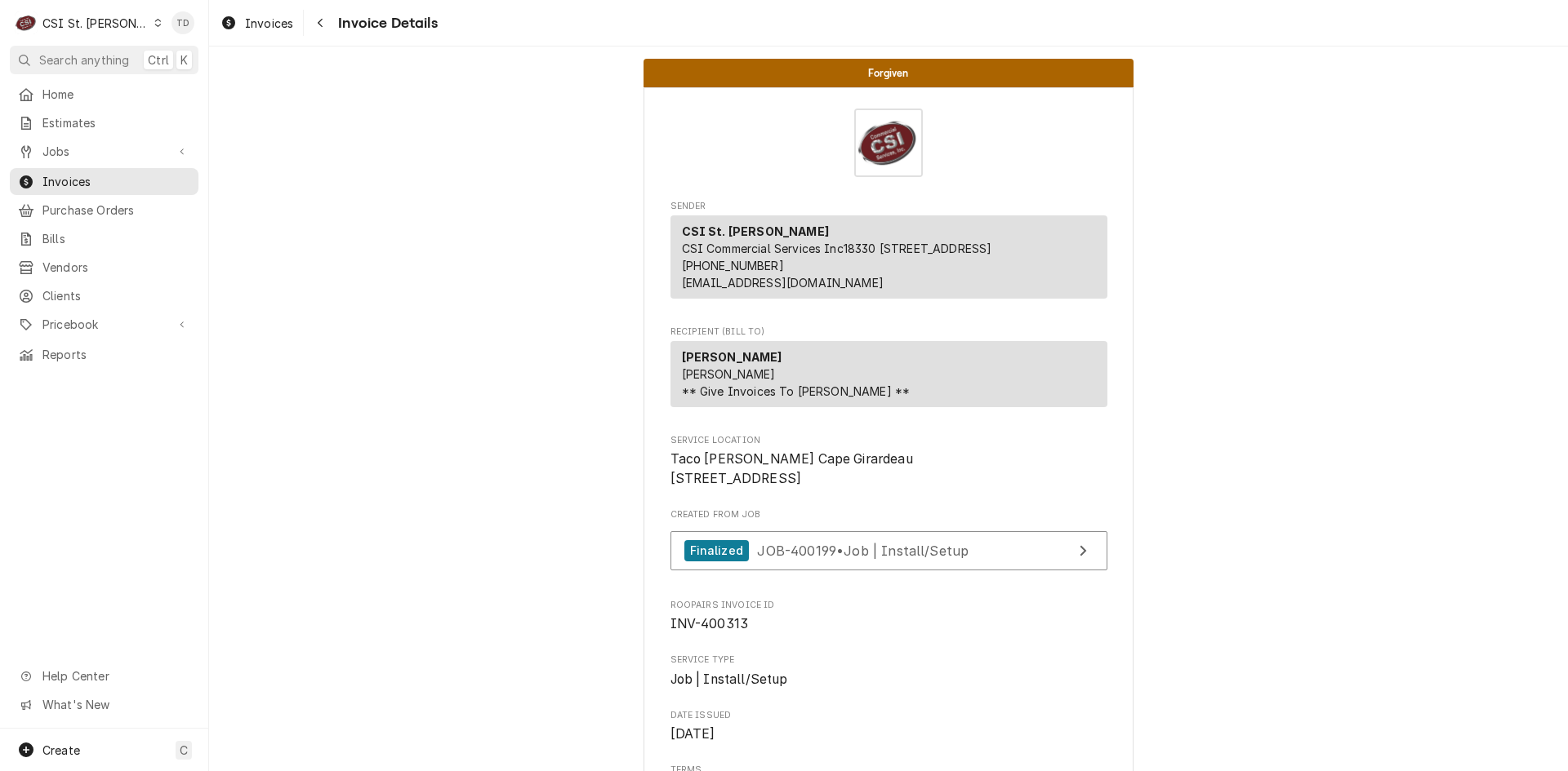
click at [93, 22] on div "CSI St. Louis" at bounding box center [96, 24] width 106 height 17
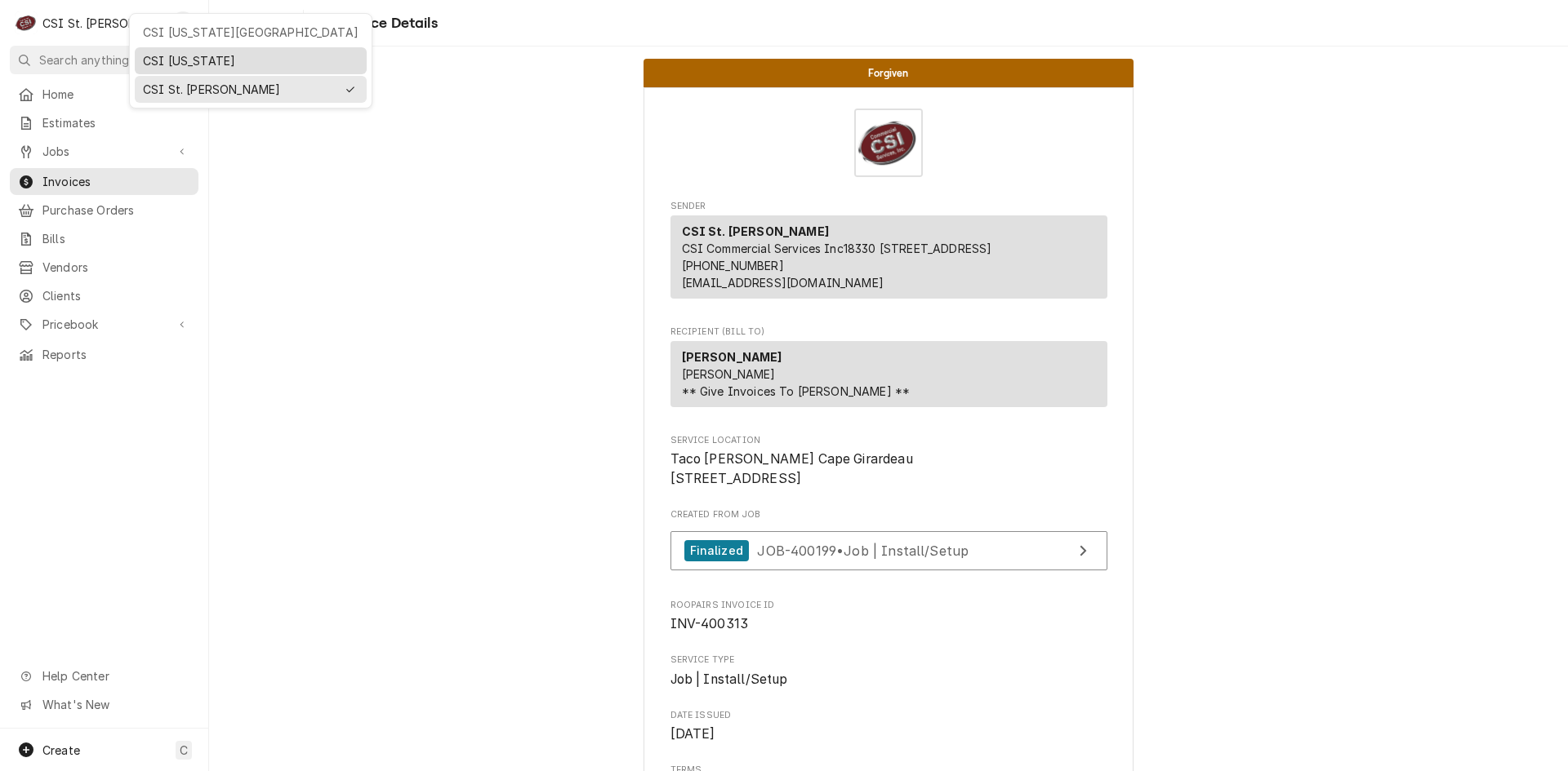
click at [161, 58] on div "CSI [US_STATE]" at bounding box center [250, 61] width 215 height 17
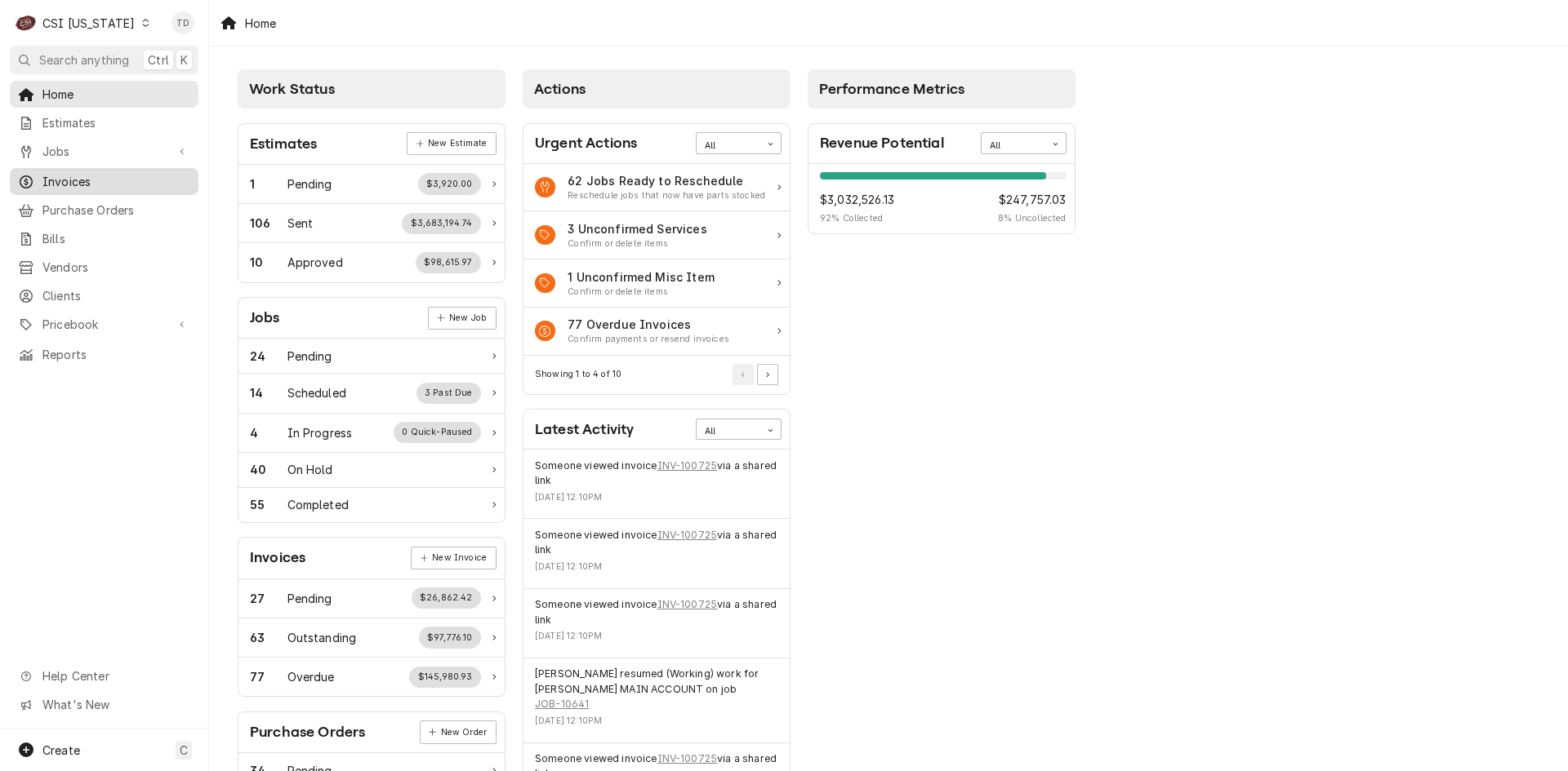
click at [122, 179] on span "Invoices" at bounding box center [117, 182] width 148 height 17
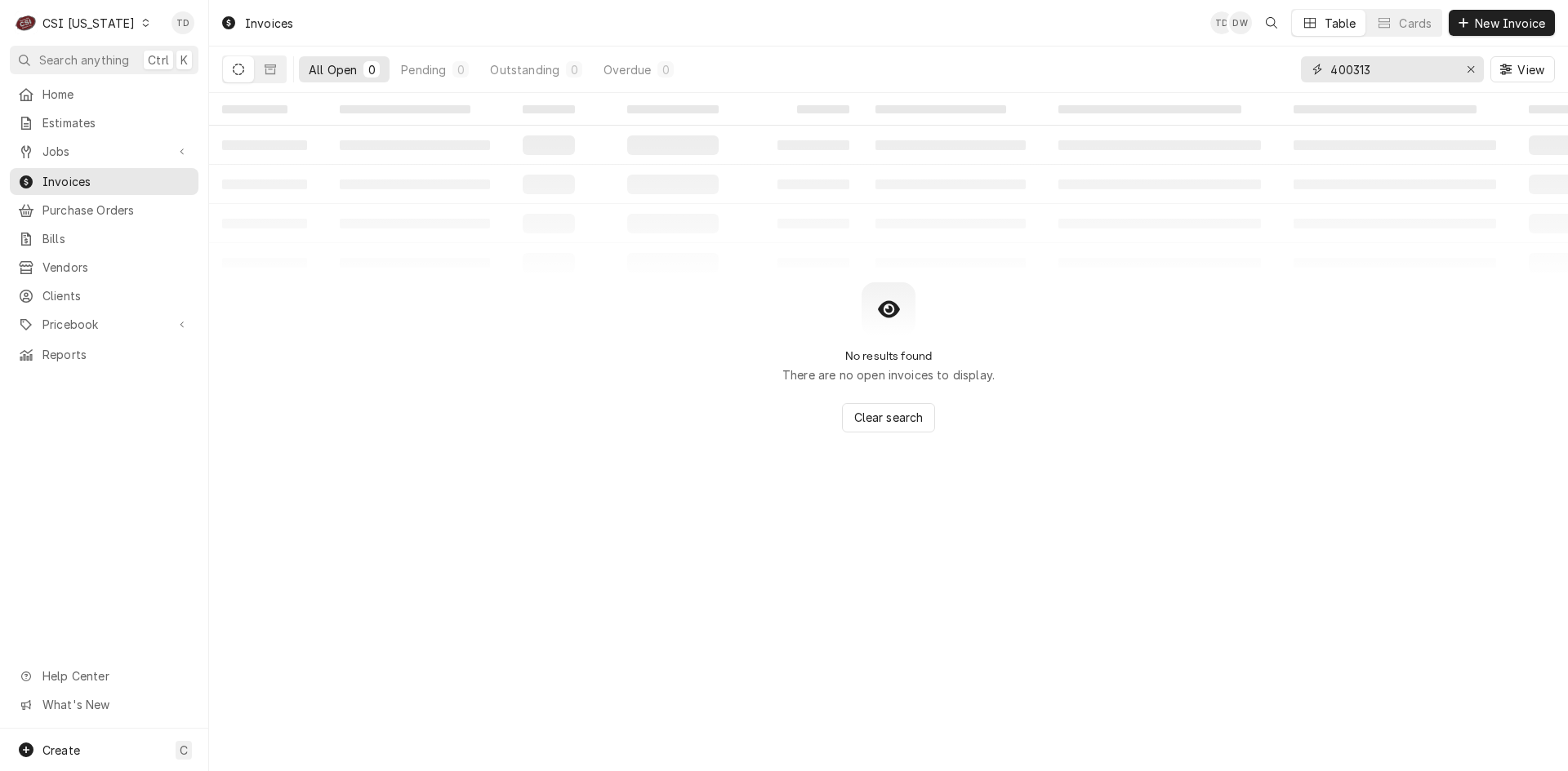
click at [1388, 70] on input "400313" at bounding box center [1391, 70] width 123 height 26
type input "100427"
click at [266, 71] on icon "Dynamic Content Wrapper" at bounding box center [270, 69] width 11 height 10
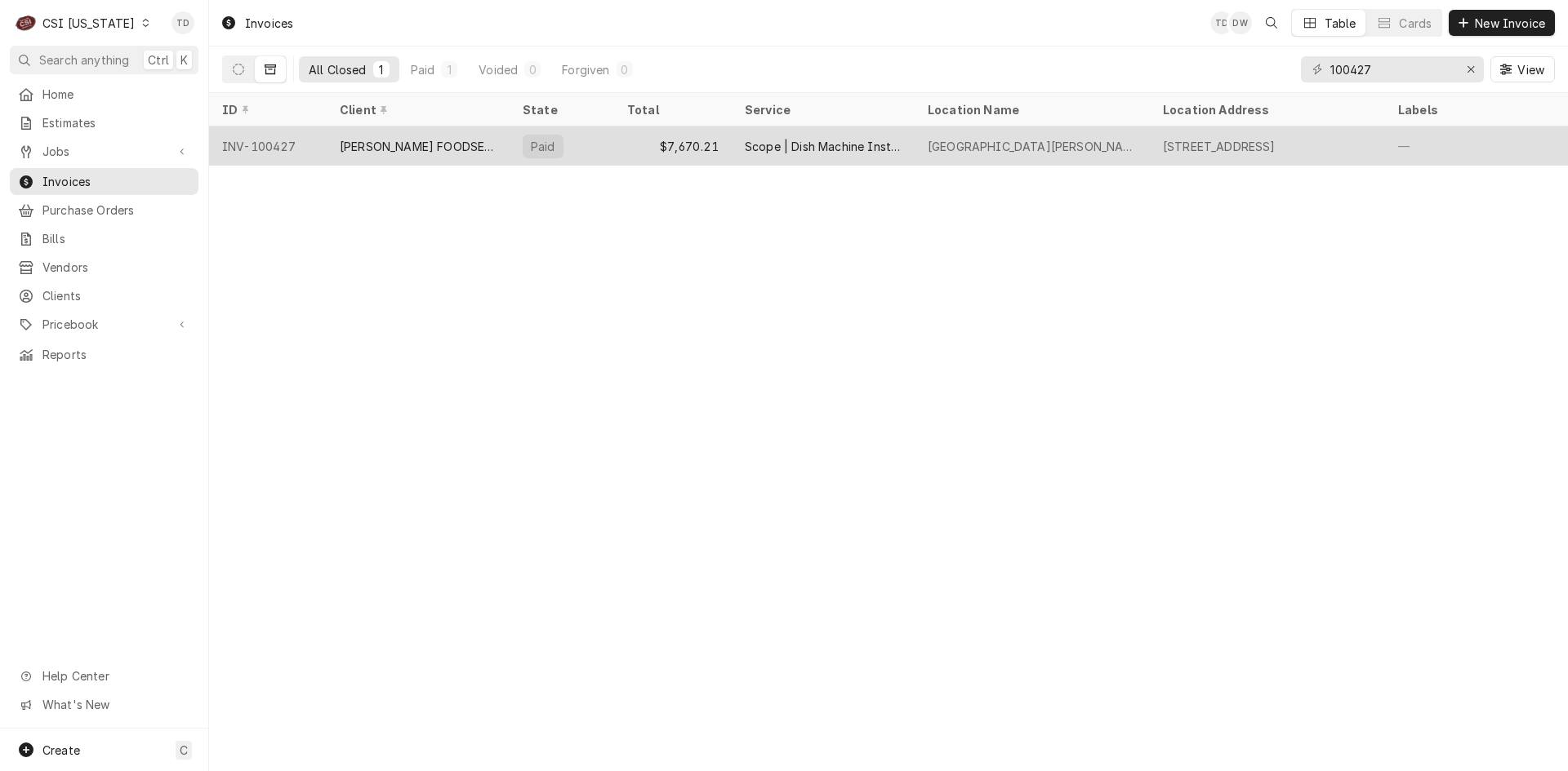
click at [458, 145] on div "ZINK FOODSERVICE" at bounding box center [418, 145] width 183 height 39
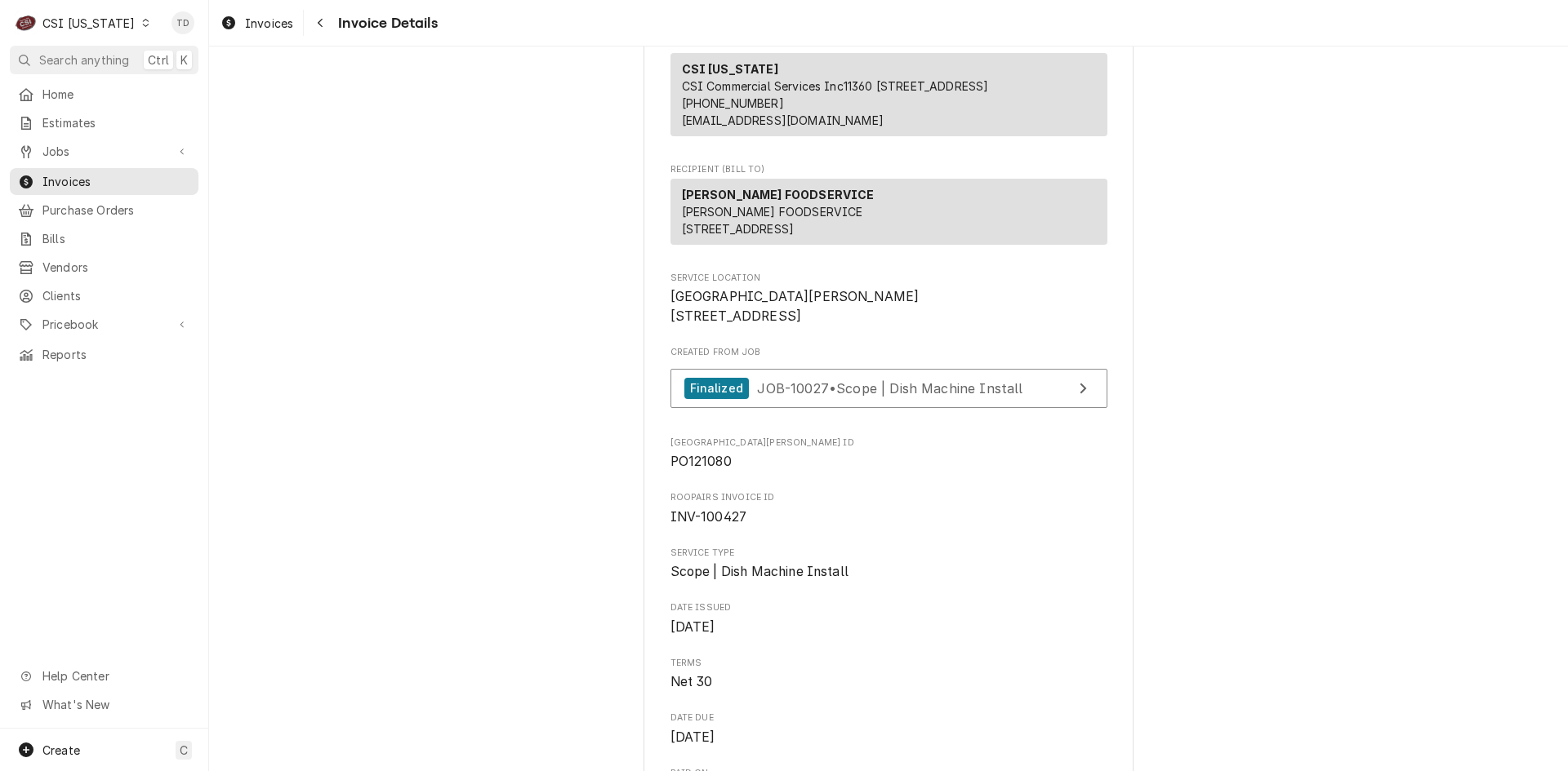
scroll to position [158, 0]
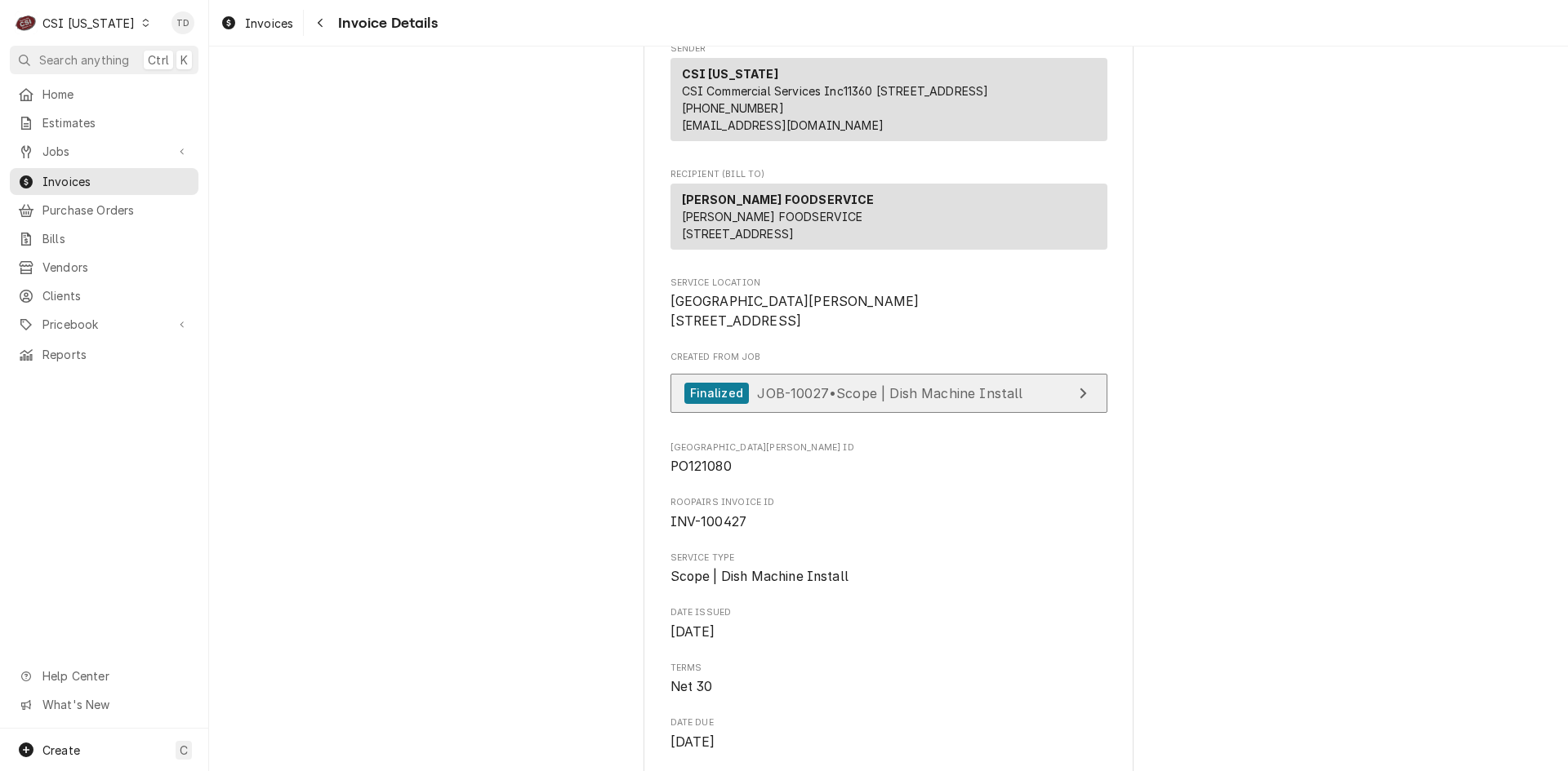
click at [785, 401] on span "JOB-10027 • Scope | Dish Machine Install" at bounding box center [890, 392] width 266 height 17
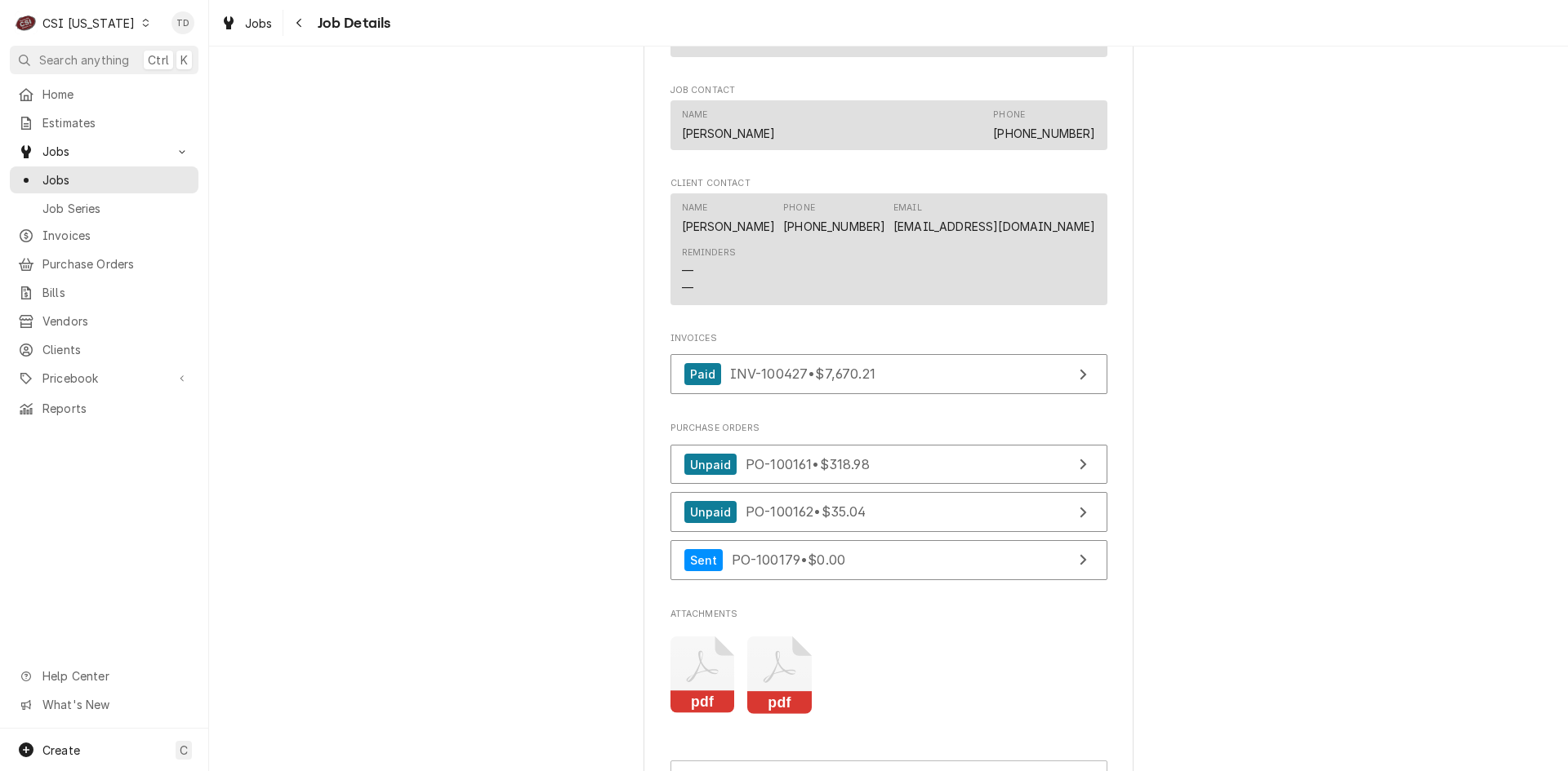
scroll to position [1224, 0]
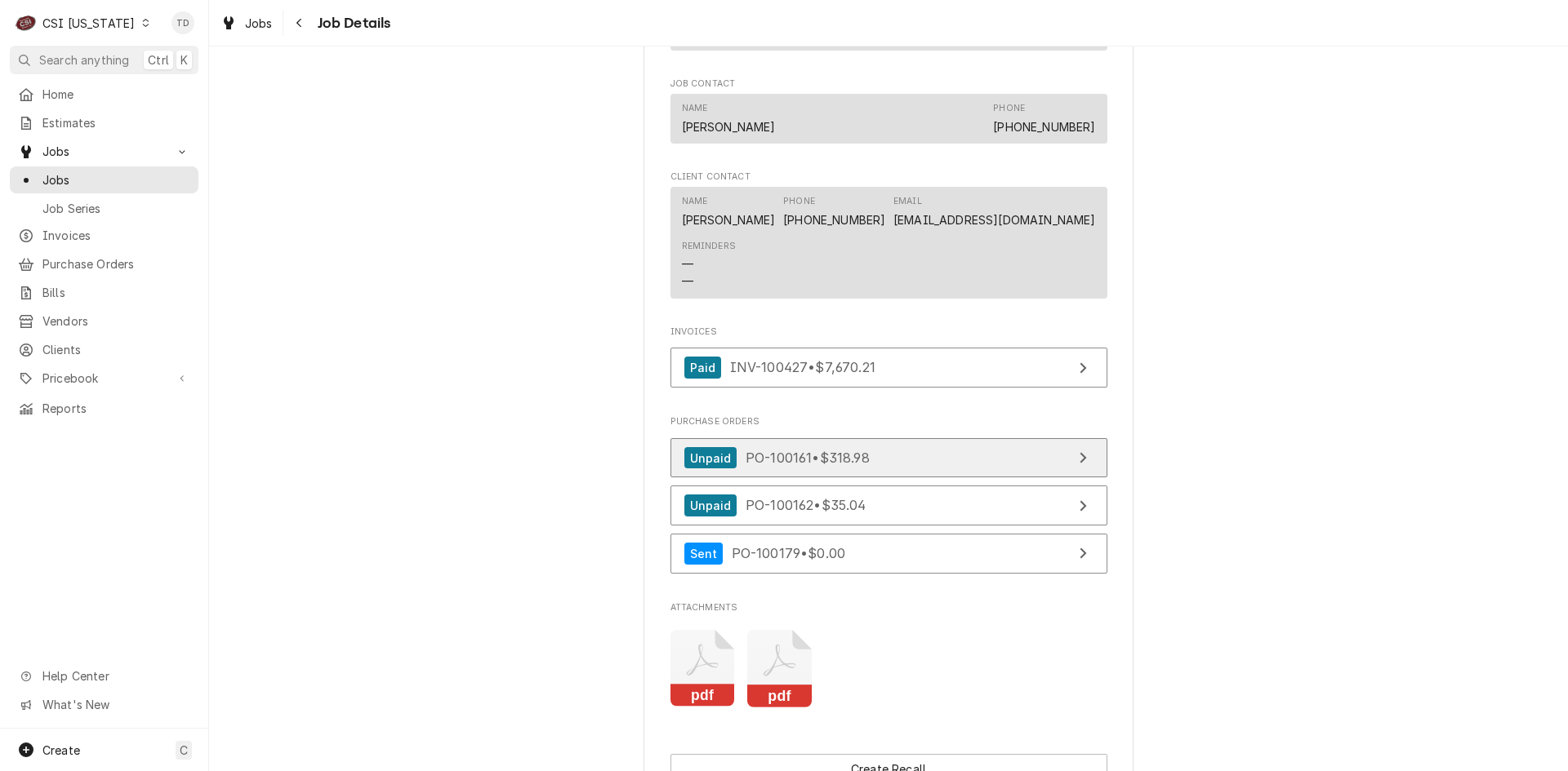
click at [903, 438] on link "Unpaid PO-100161 • $318.98" at bounding box center [888, 458] width 437 height 40
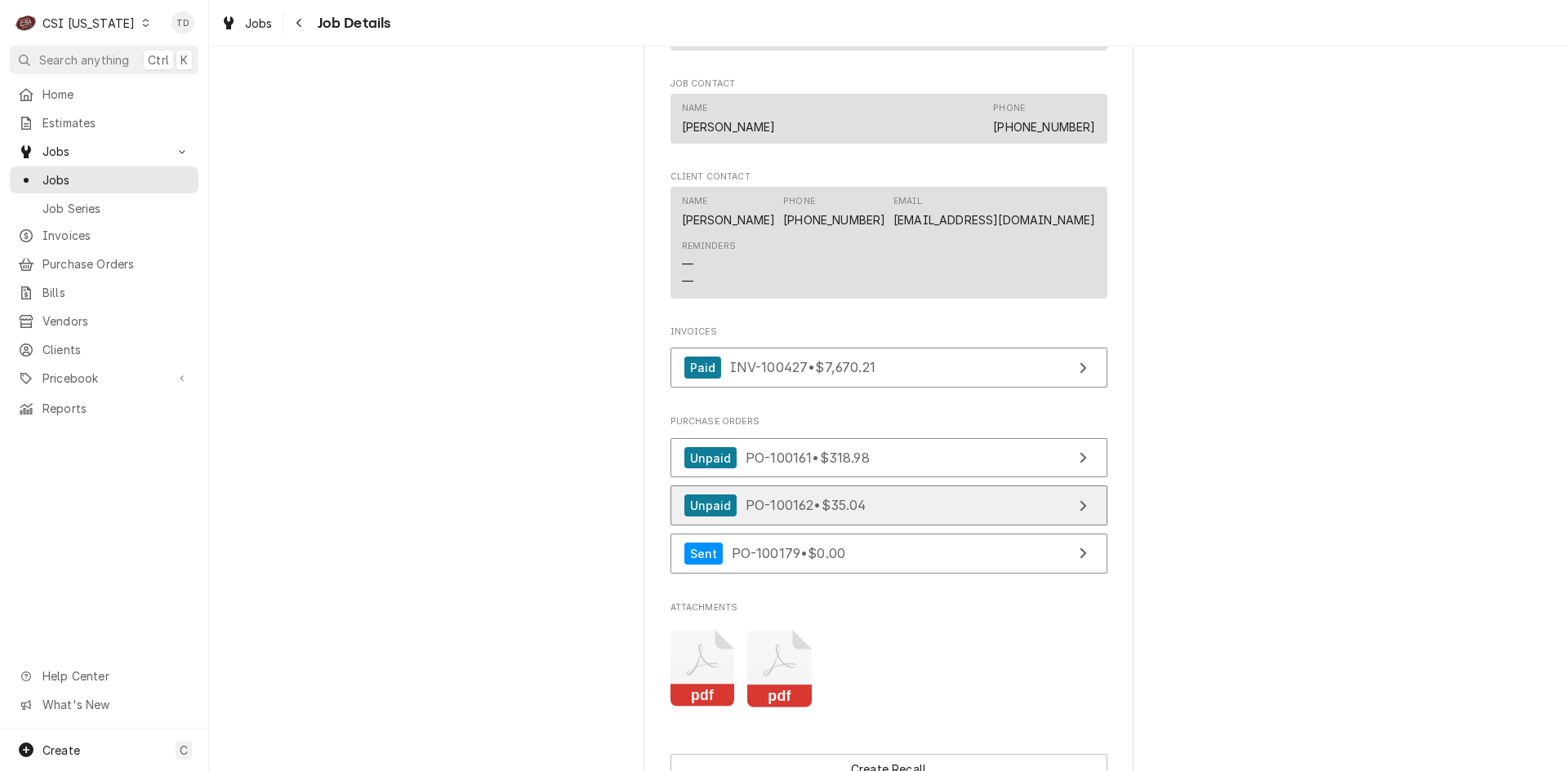
click at [891, 485] on link "Unpaid PO-100162 • $35.04" at bounding box center [888, 505] width 437 height 40
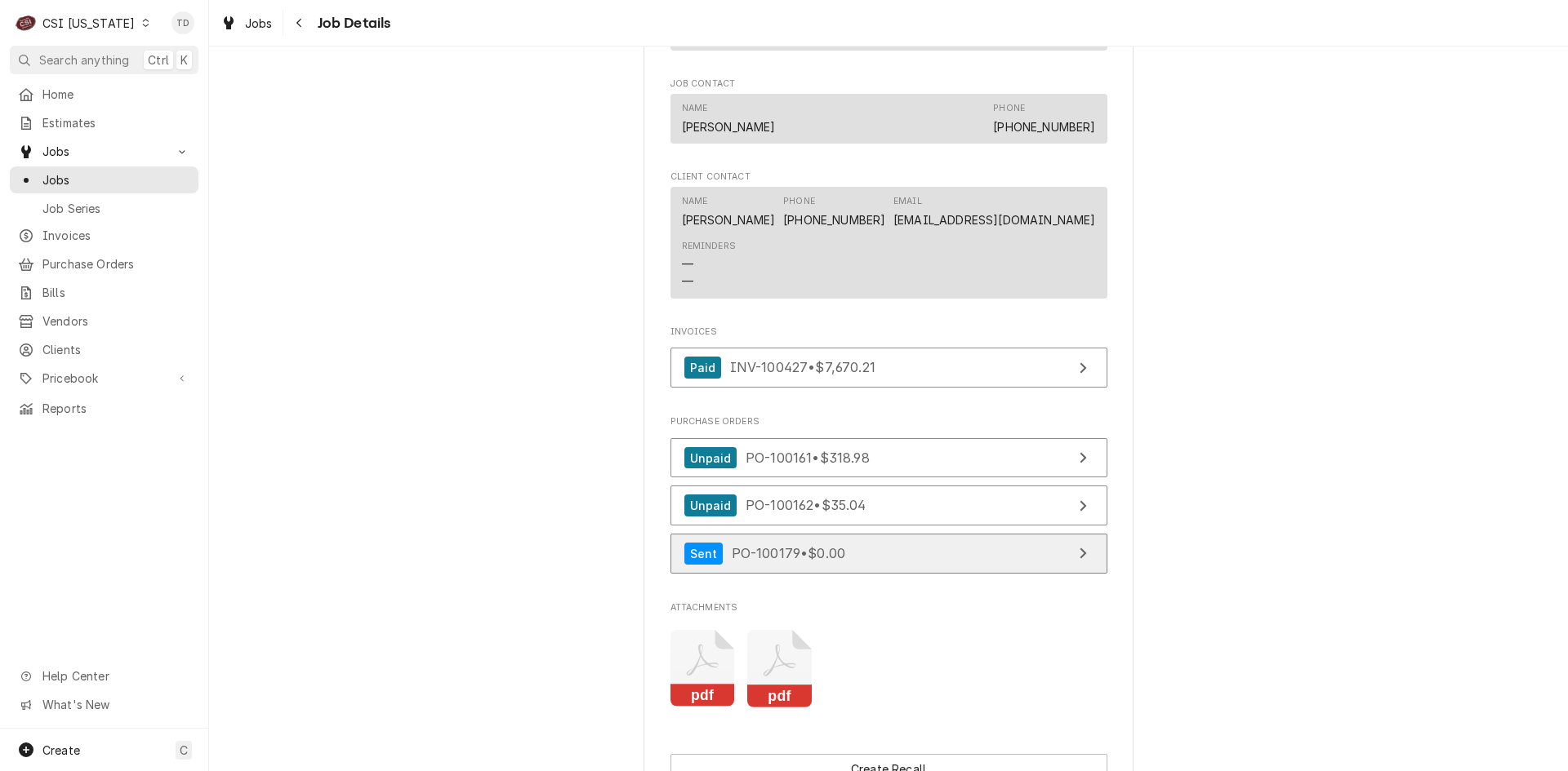
click at [952, 534] on link "Sent PO-100179 • $0.00" at bounding box center [888, 554] width 437 height 40
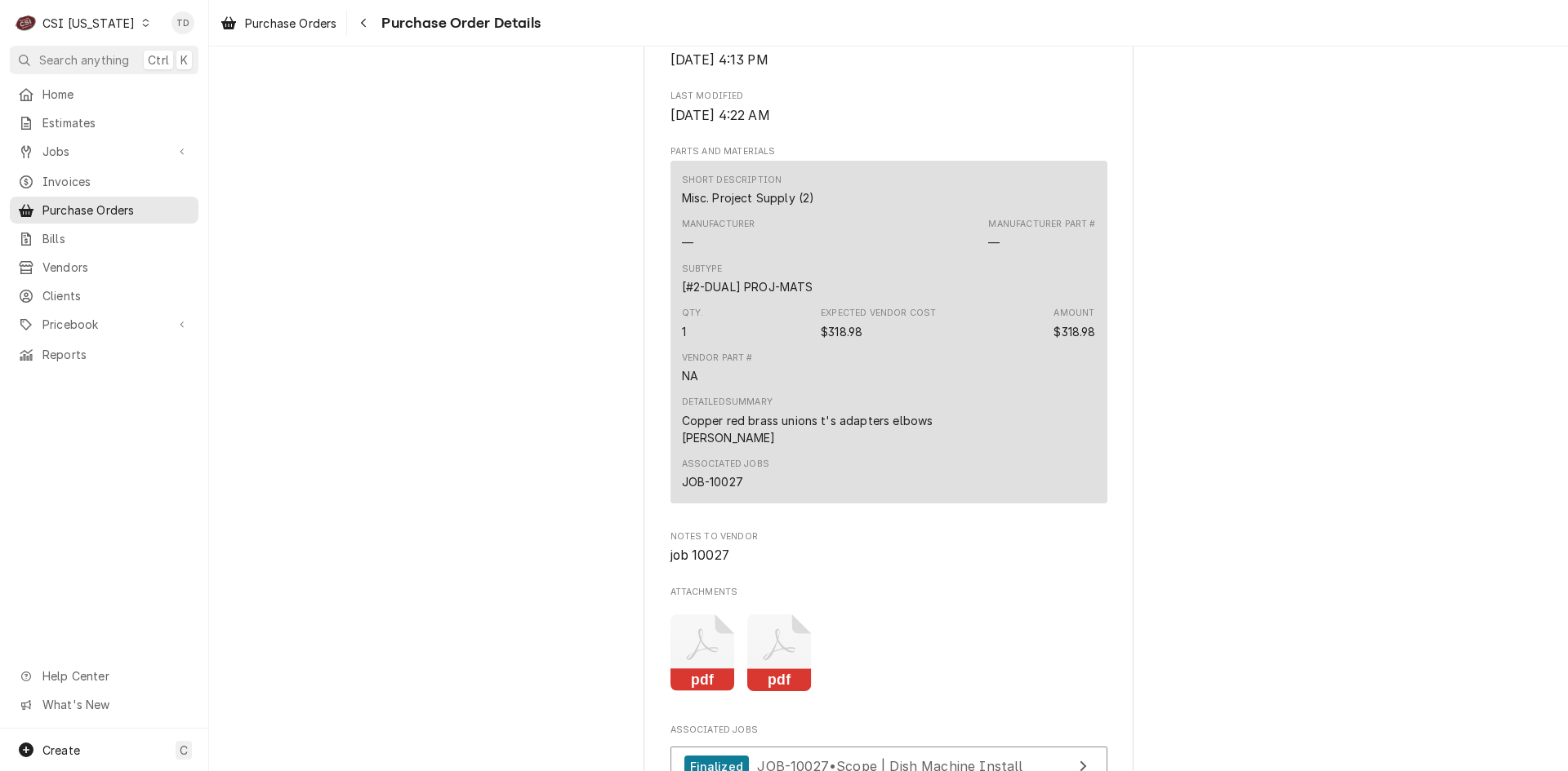
scroll to position [1088, 0]
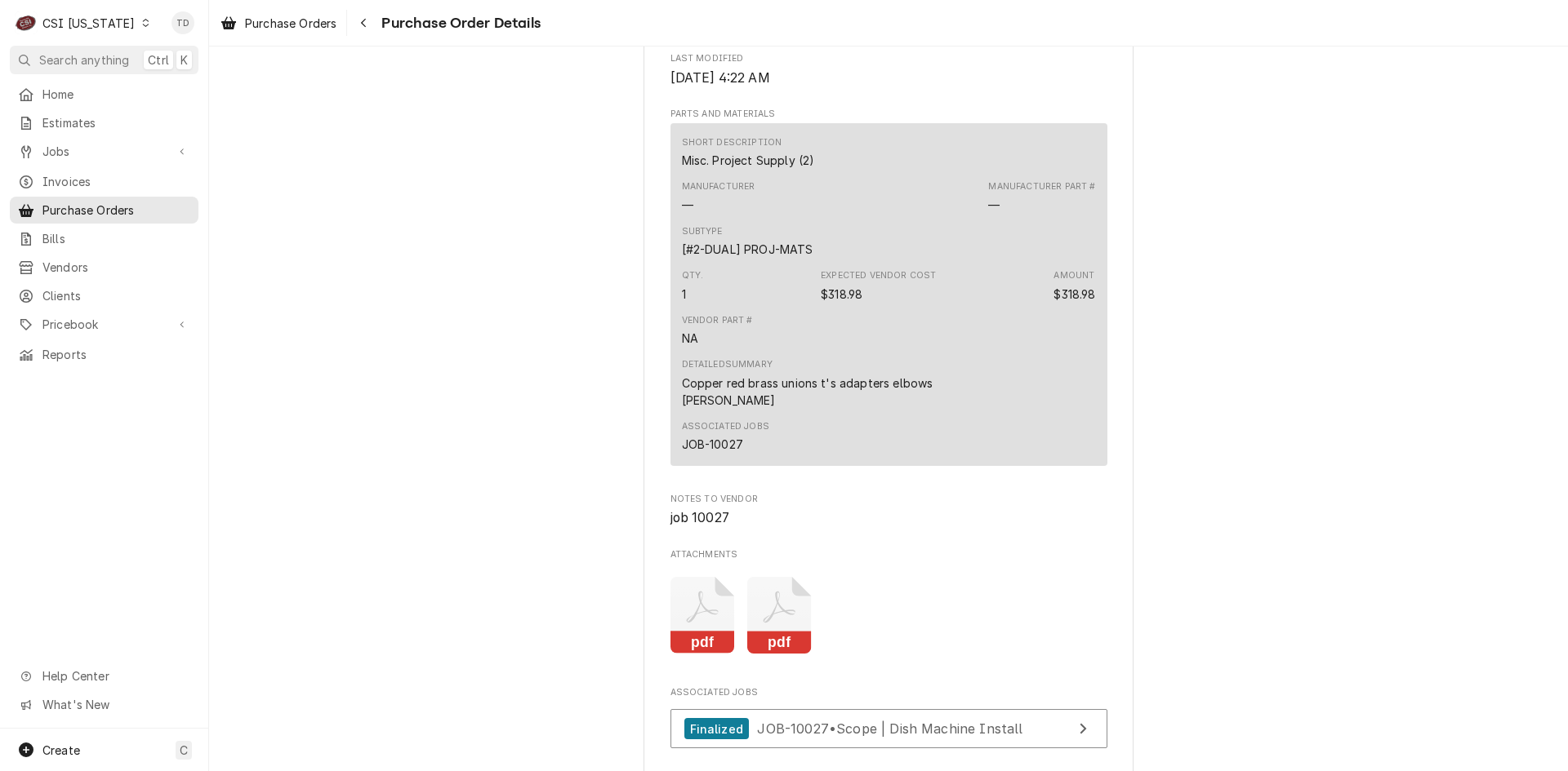
click at [838, 303] on div "$318.98" at bounding box center [842, 294] width 42 height 17
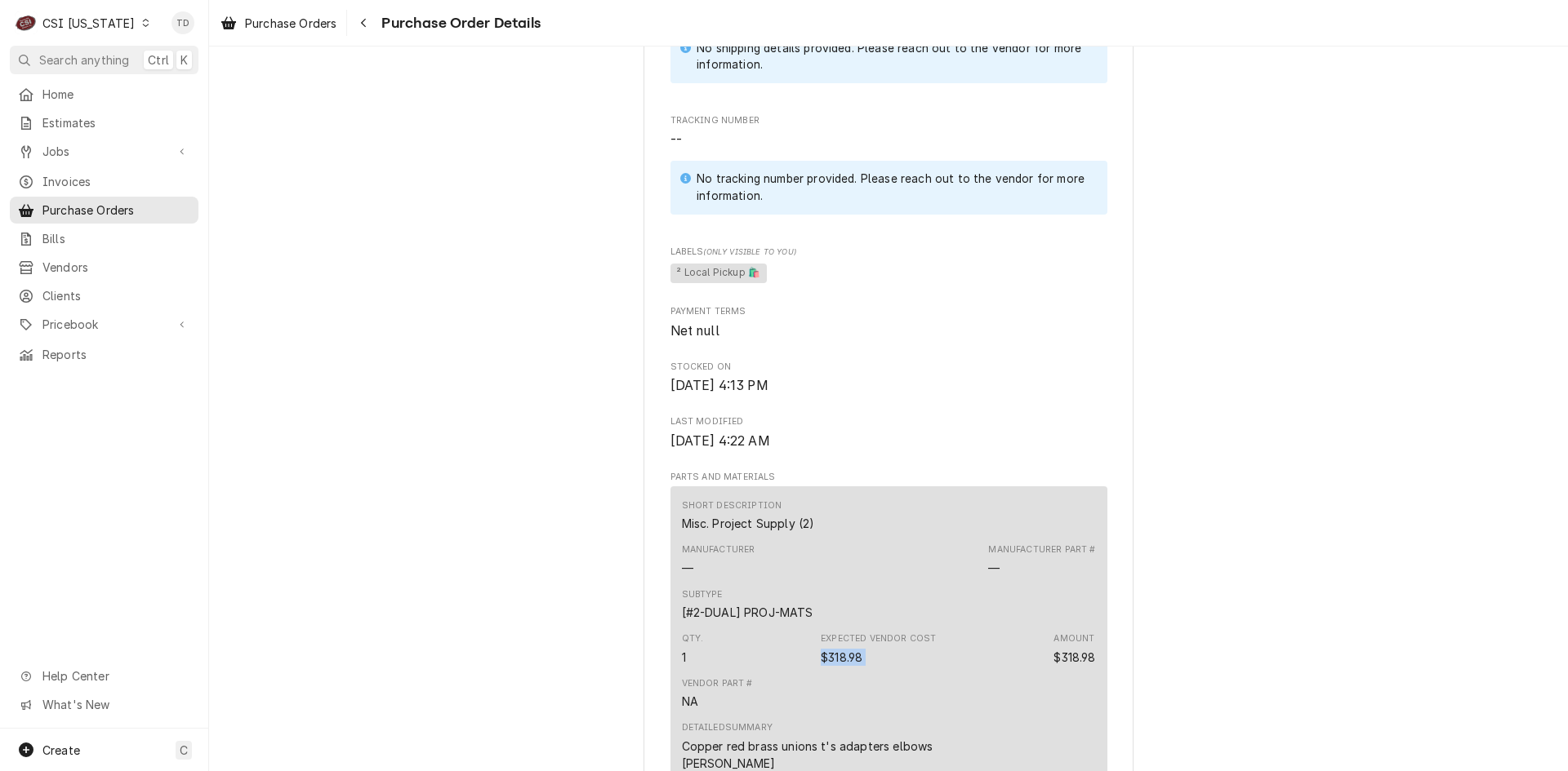
scroll to position [734, 0]
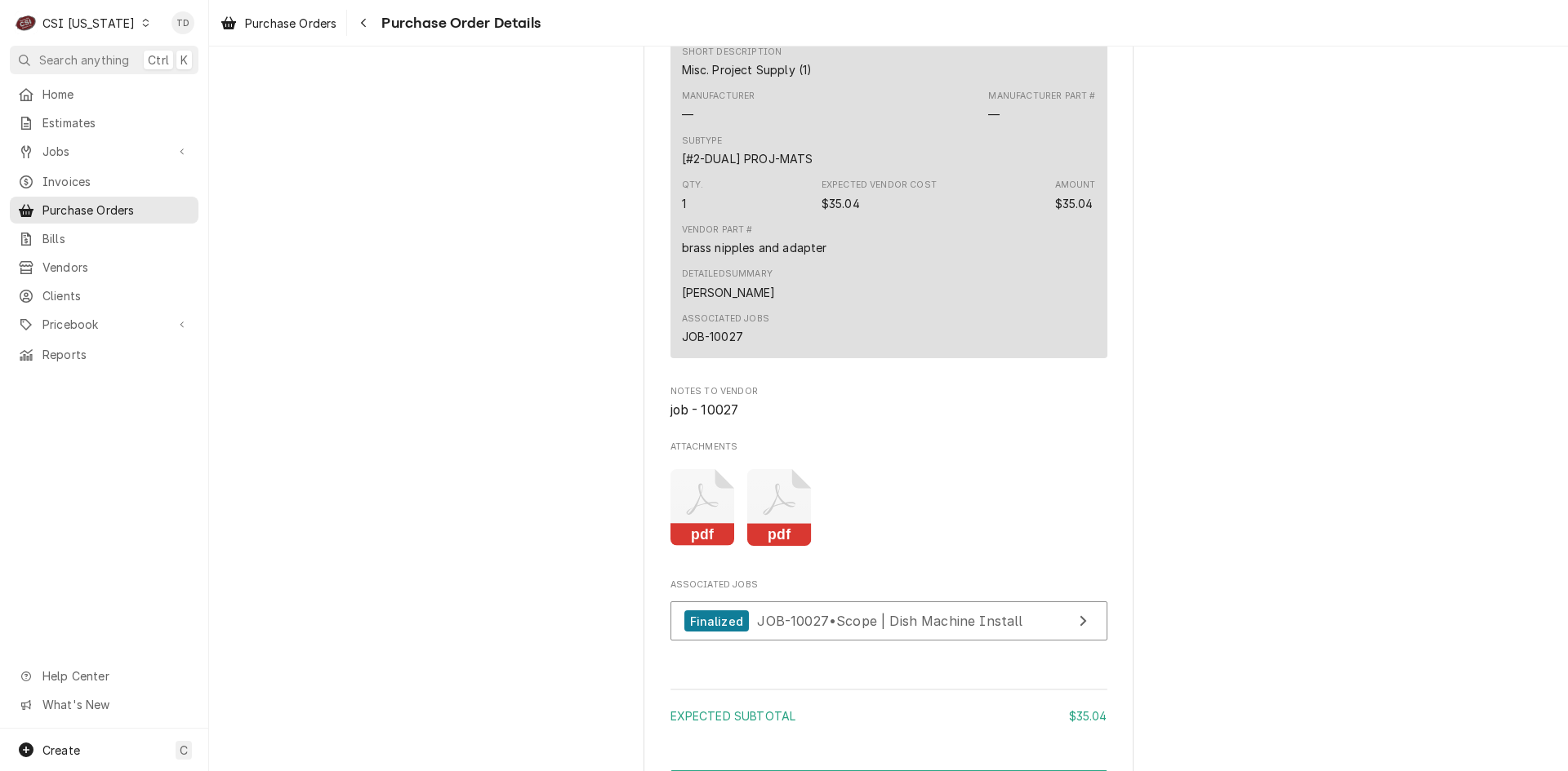
scroll to position [1170, 0]
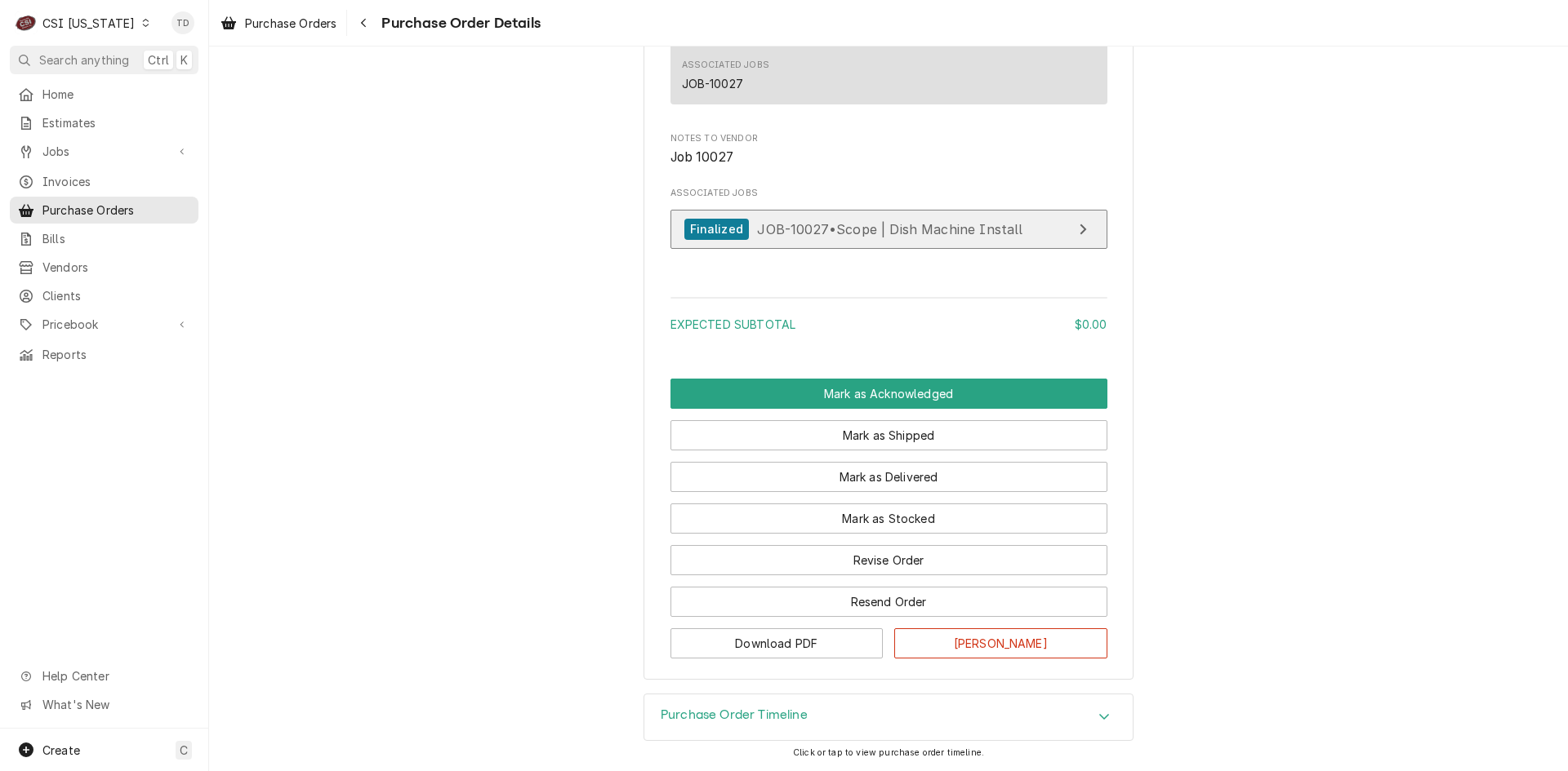
scroll to position [1260, 0]
